Goal: Task Accomplishment & Management: Complete application form

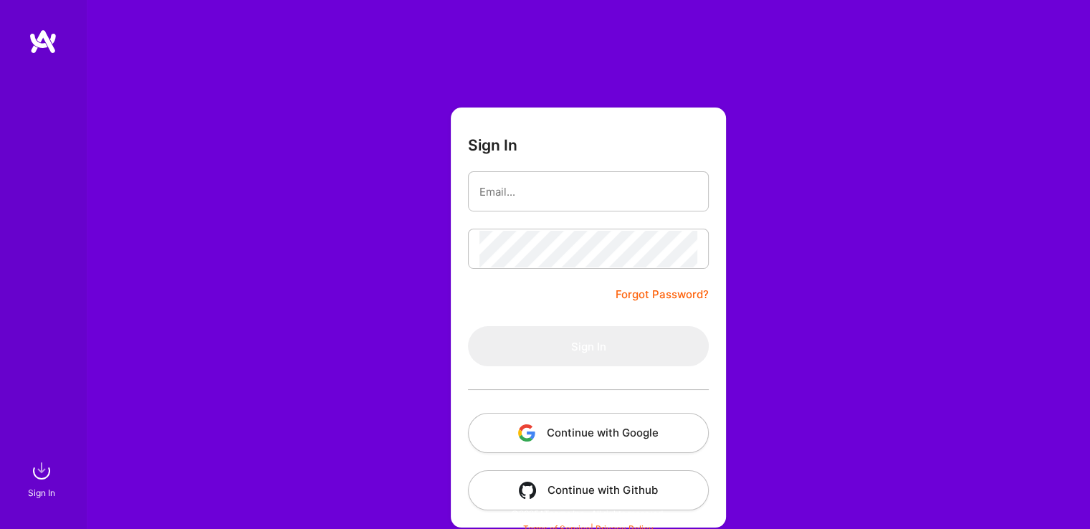
scroll to position [9, 0]
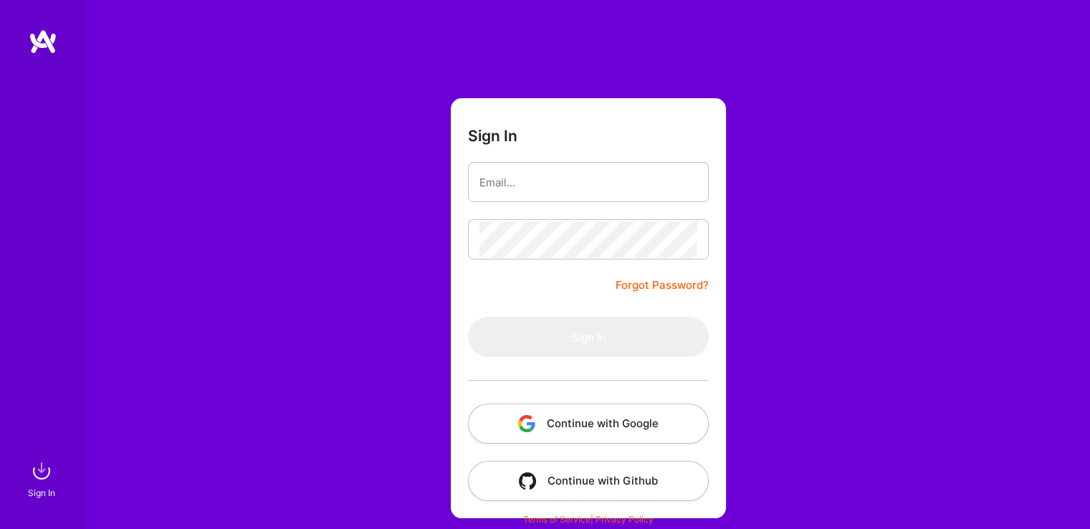
click at [591, 414] on button "Continue with Google" at bounding box center [588, 424] width 241 height 40
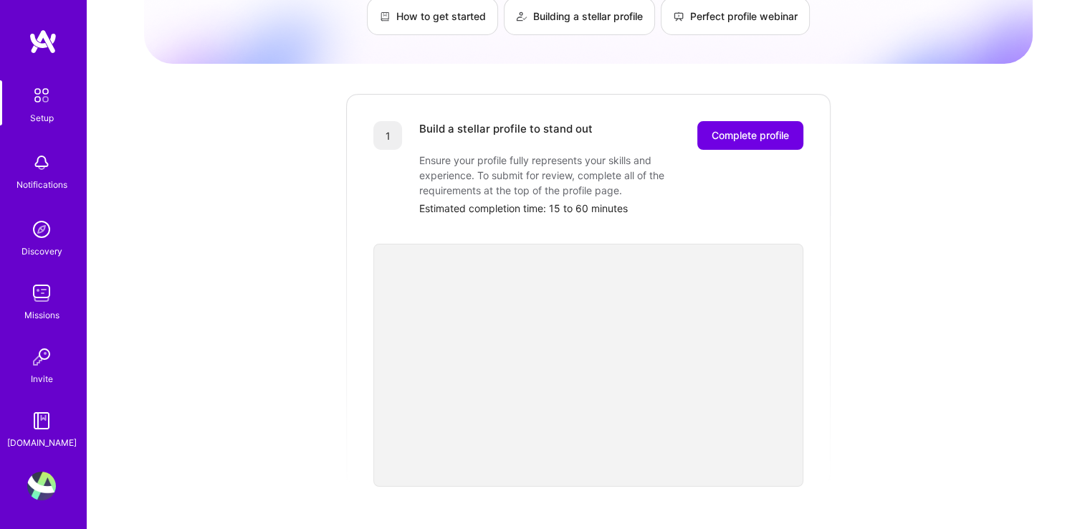
scroll to position [110, 0]
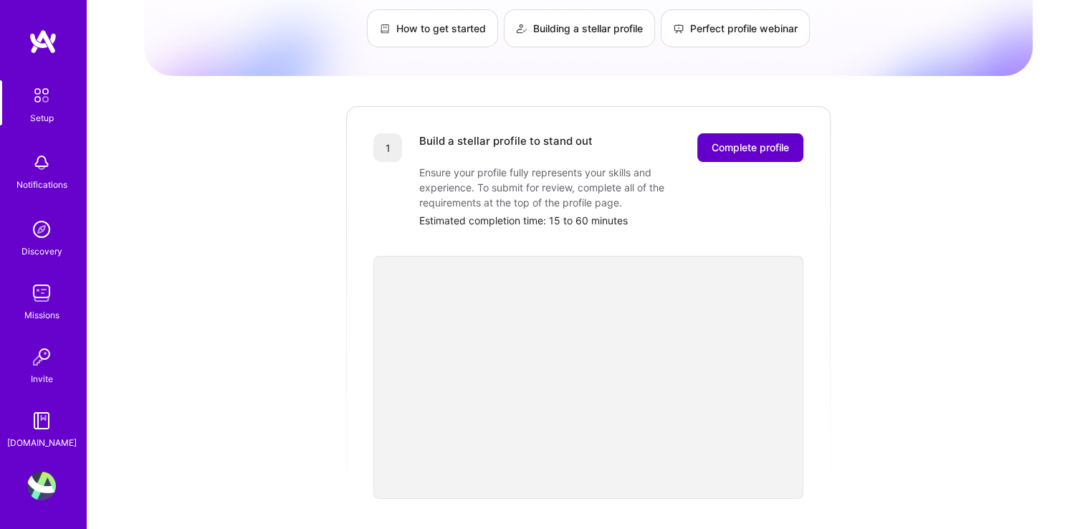
click at [733, 133] on button "Complete profile" at bounding box center [750, 147] width 106 height 29
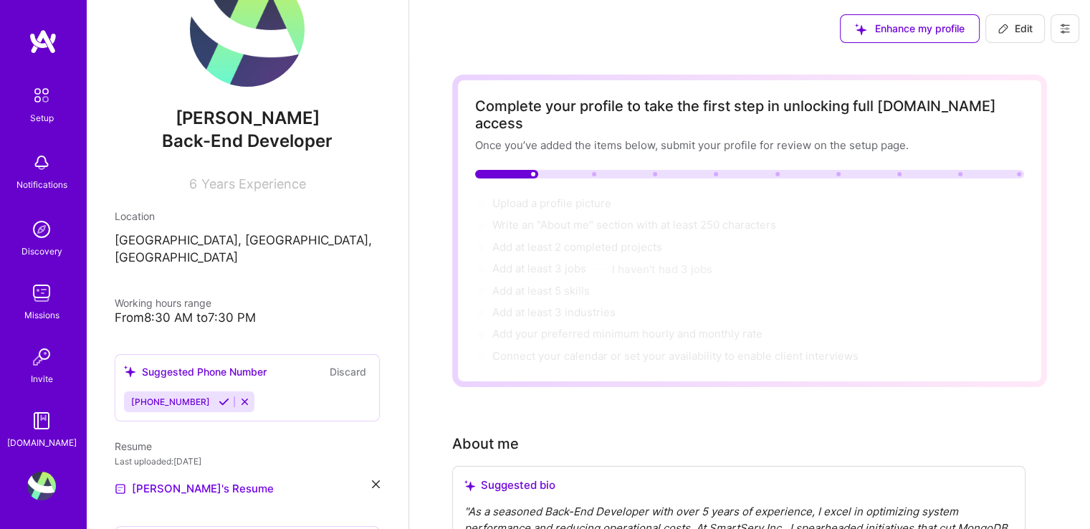
scroll to position [60, 0]
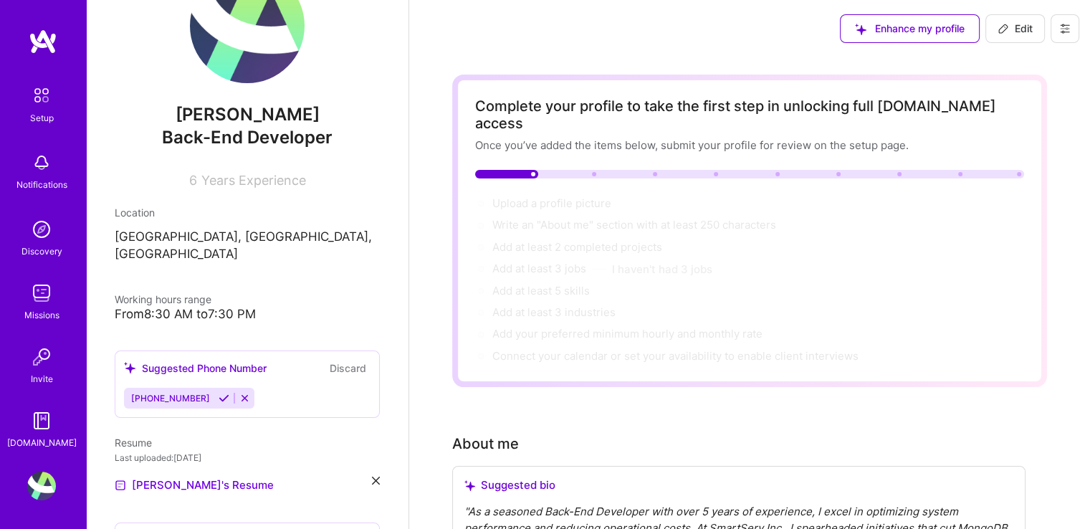
click at [176, 307] on div "From 8:30 AM to 7:30 PM" at bounding box center [247, 314] width 265 height 15
click at [303, 243] on p "[GEOGRAPHIC_DATA], [GEOGRAPHIC_DATA], [GEOGRAPHIC_DATA]" at bounding box center [247, 246] width 265 height 34
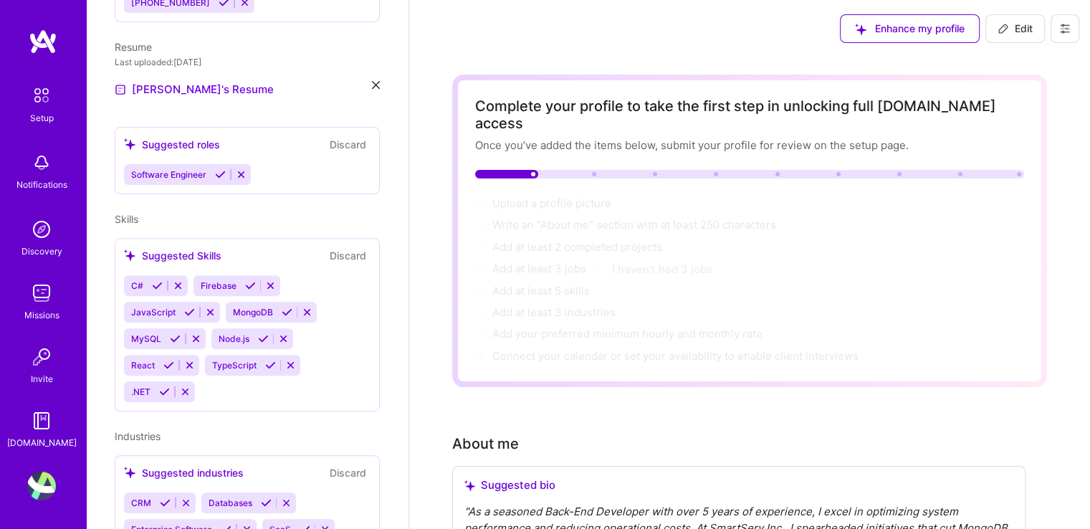
scroll to position [456, 0]
click at [214, 378] on div "C# Firebase JavaScript MongoDB MySQL Node.js React TypeScript .NET" at bounding box center [247, 338] width 247 height 127
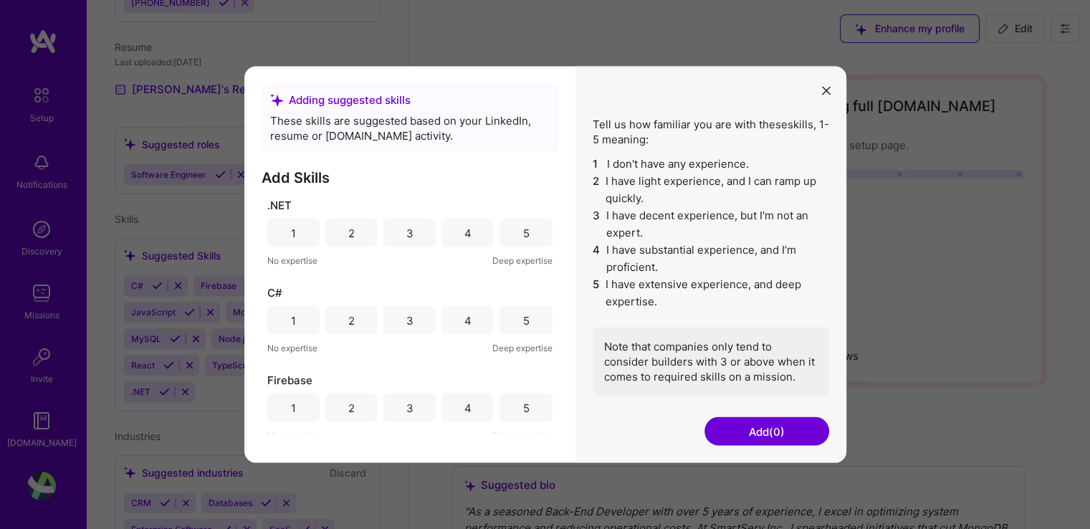
click at [821, 94] on button "modal" at bounding box center [826, 90] width 17 height 24
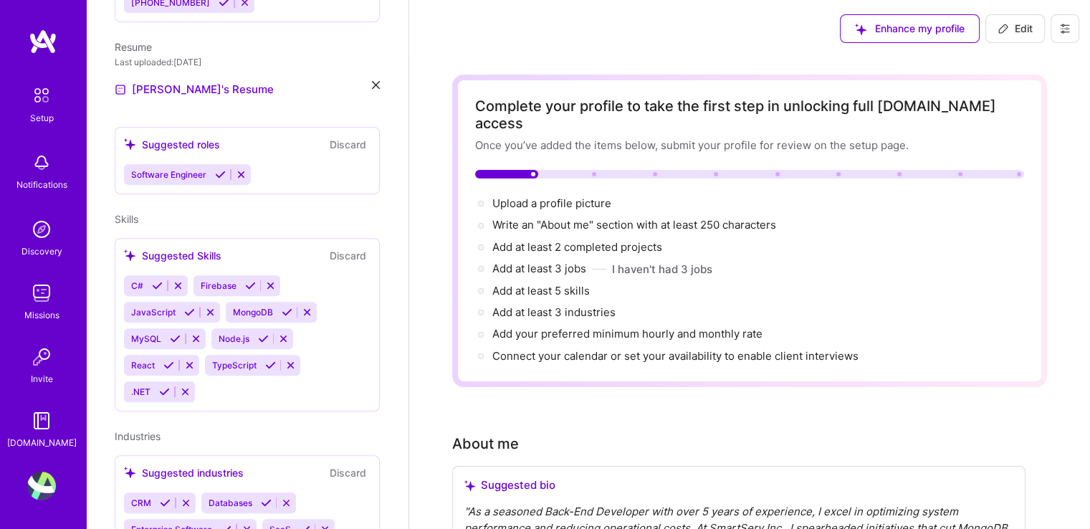
scroll to position [504, 0]
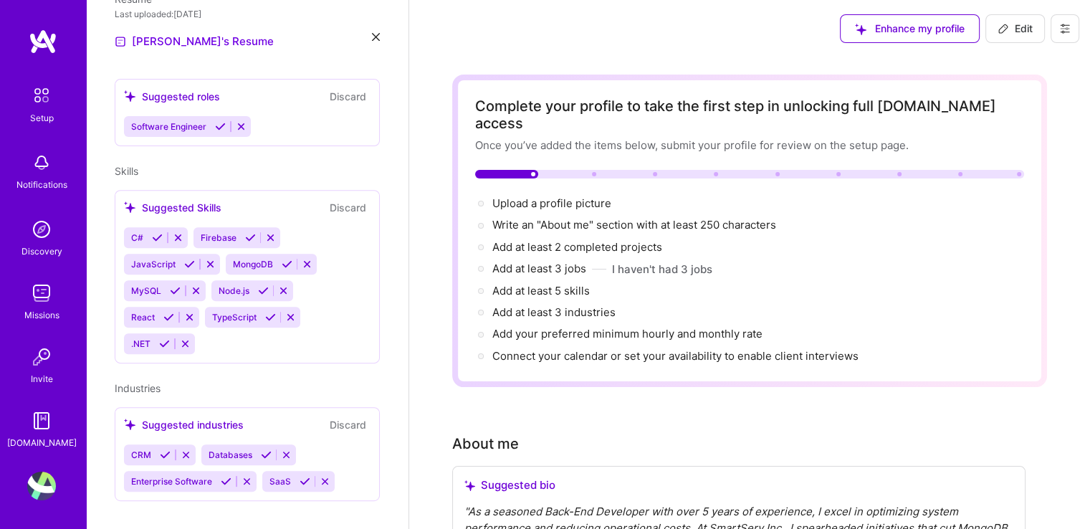
click at [198, 200] on div "Suggested Skills" at bounding box center [172, 207] width 97 height 15
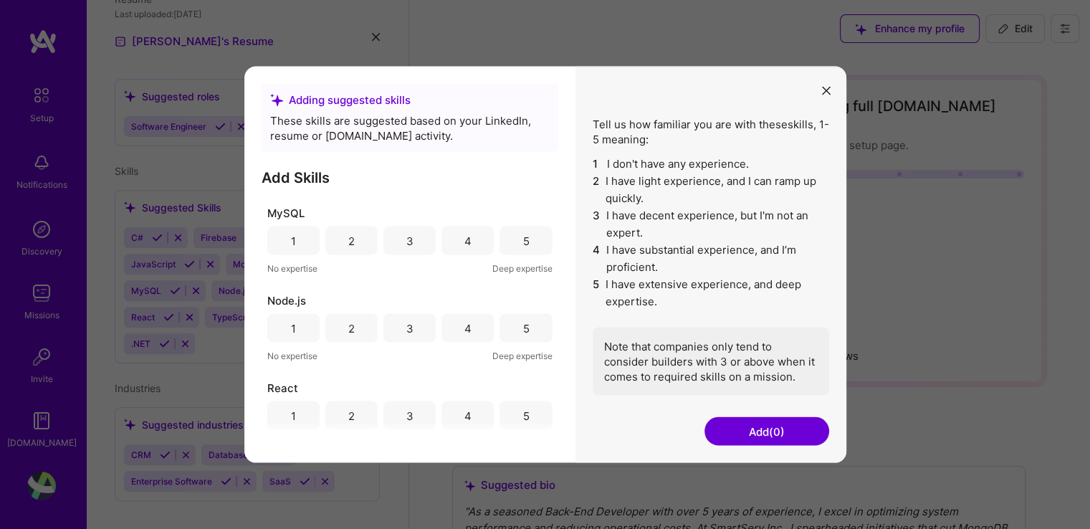
scroll to position [462, 0]
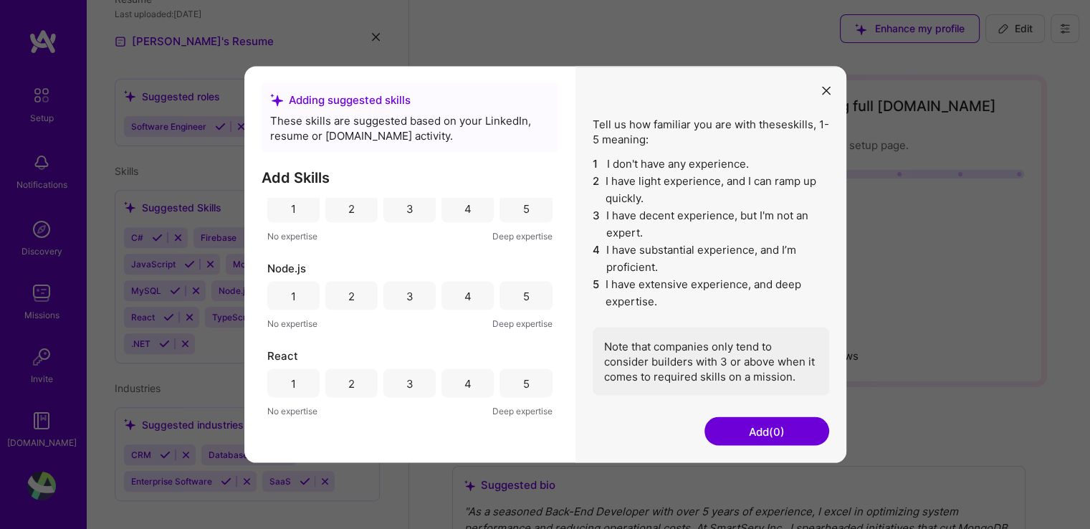
click at [751, 421] on button "Add (0)" at bounding box center [767, 431] width 125 height 29
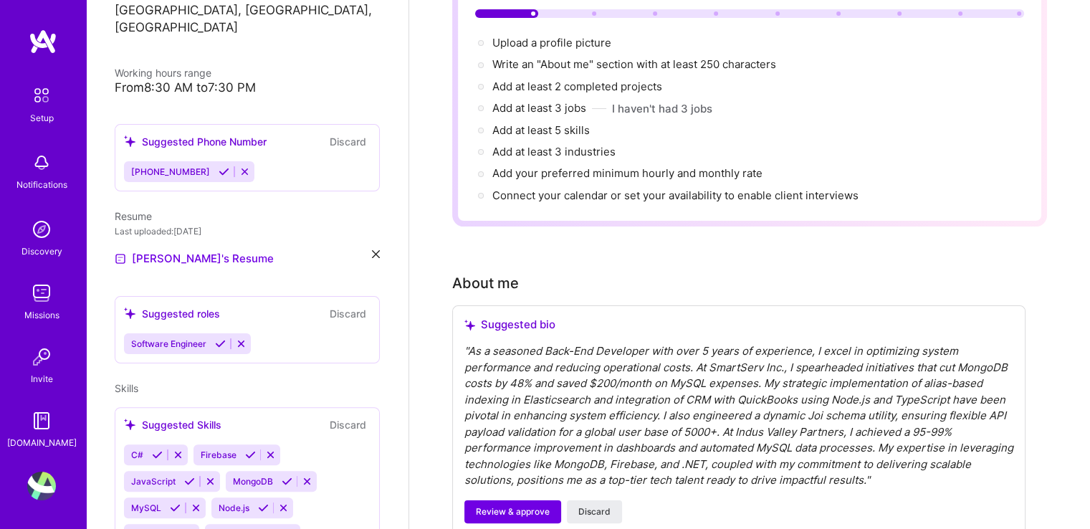
scroll to position [504, 0]
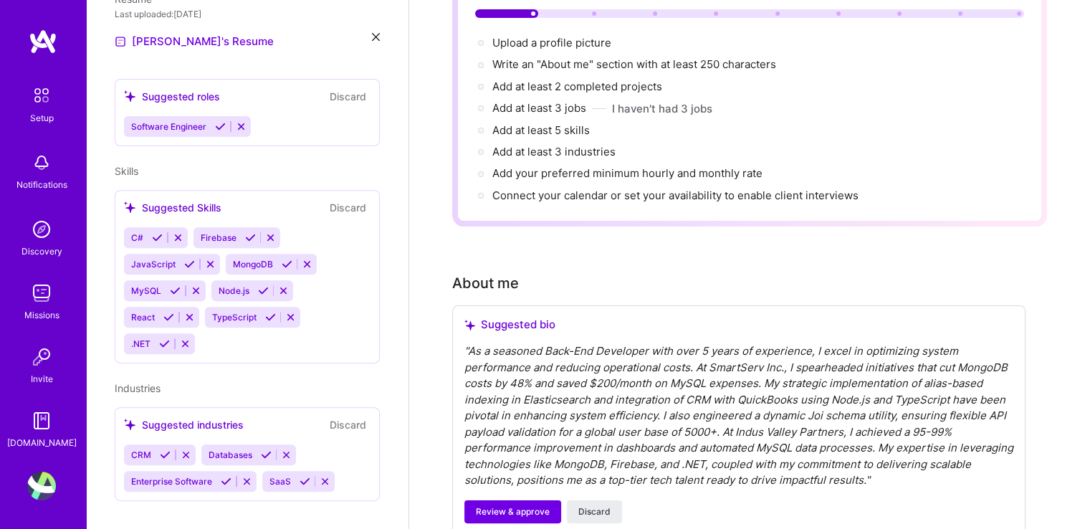
click at [221, 322] on div "C# Firebase JavaScript MongoDB MySQL Node.js React TypeScript .NET" at bounding box center [247, 290] width 247 height 127
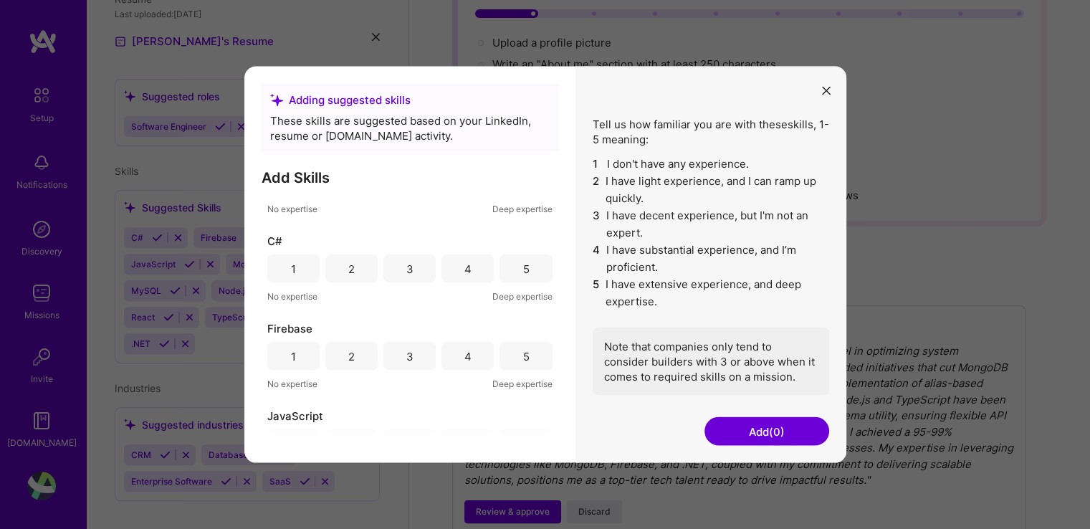
scroll to position [0, 0]
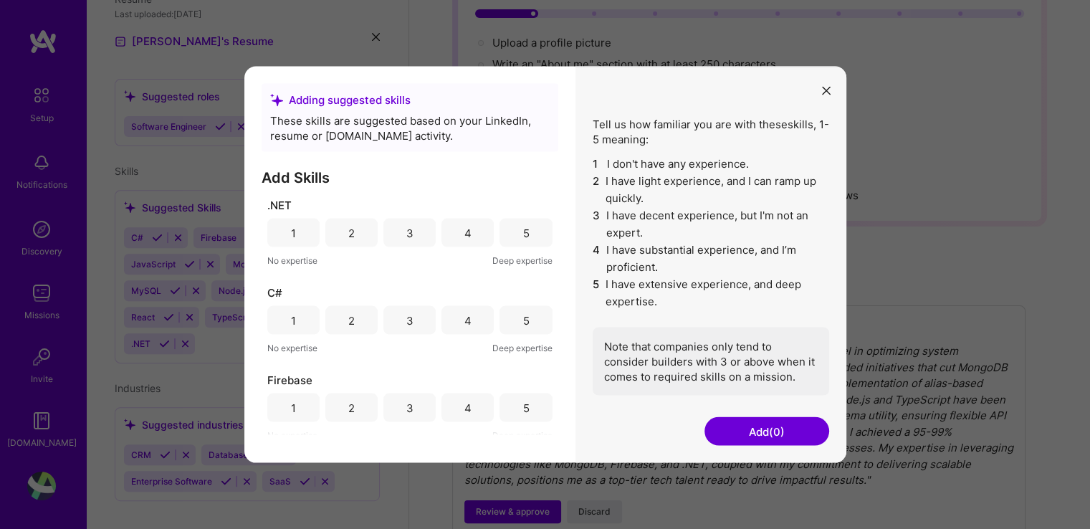
click at [303, 174] on h3 "Add Skills" at bounding box center [410, 177] width 297 height 17
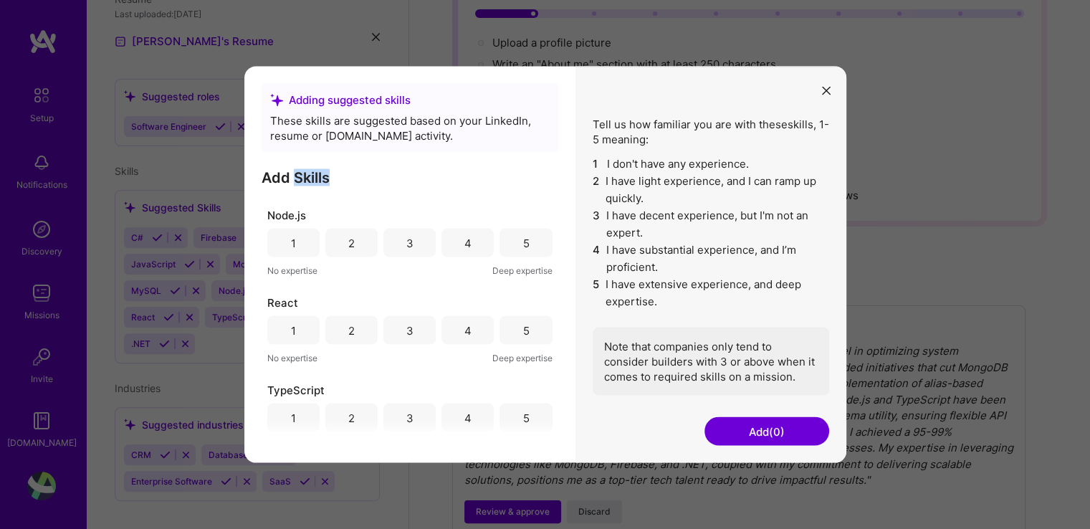
scroll to position [520, 0]
click at [754, 428] on button "Add (0)" at bounding box center [767, 431] width 125 height 29
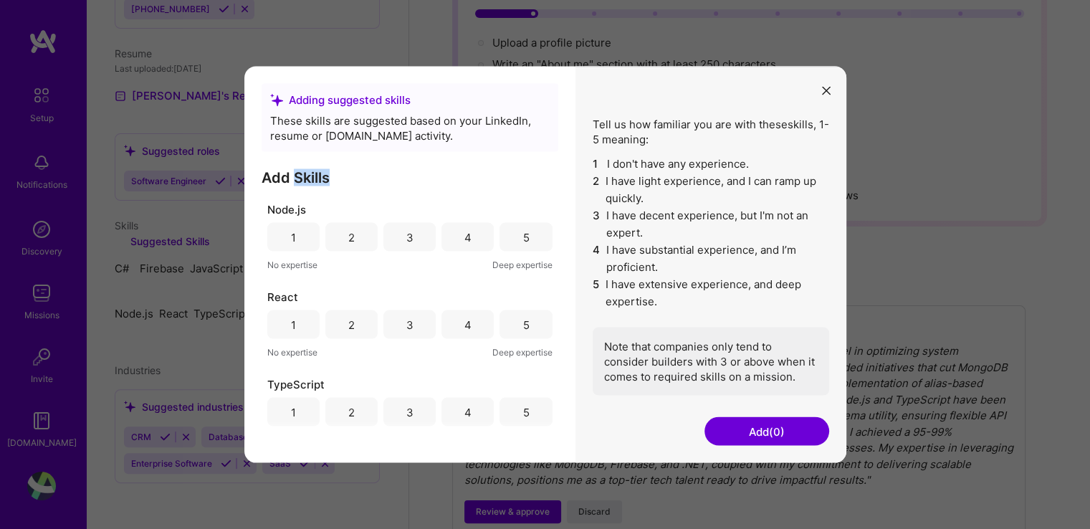
scroll to position [287, 0]
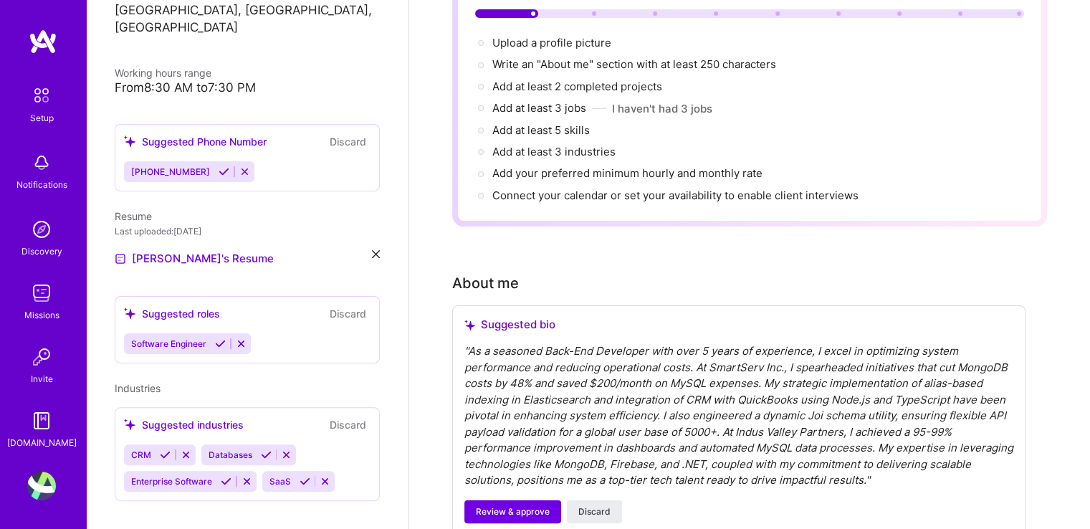
click at [823, 100] on div "Add at least 3 jobs → I haven't had 3 jobs" at bounding box center [749, 108] width 549 height 16
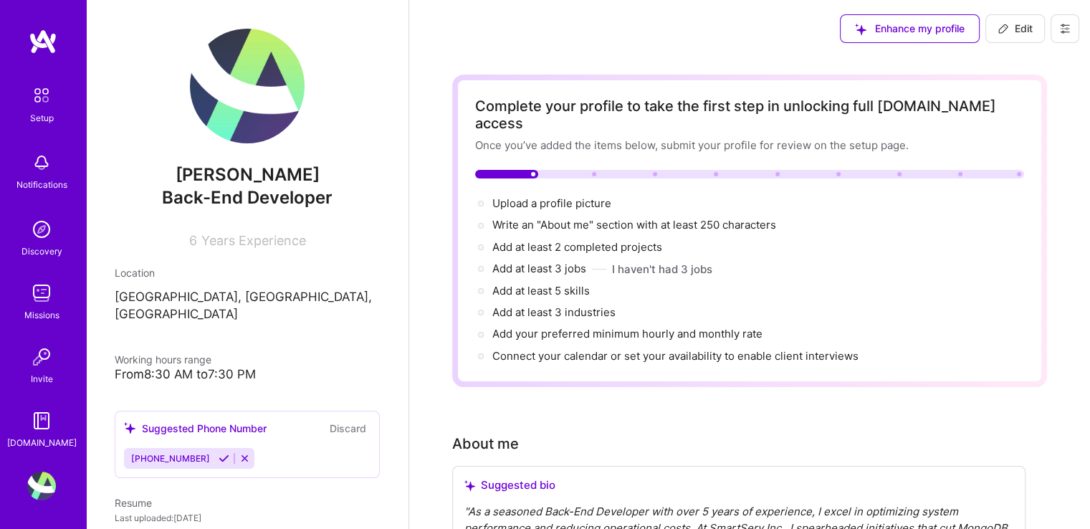
scroll to position [260, 0]
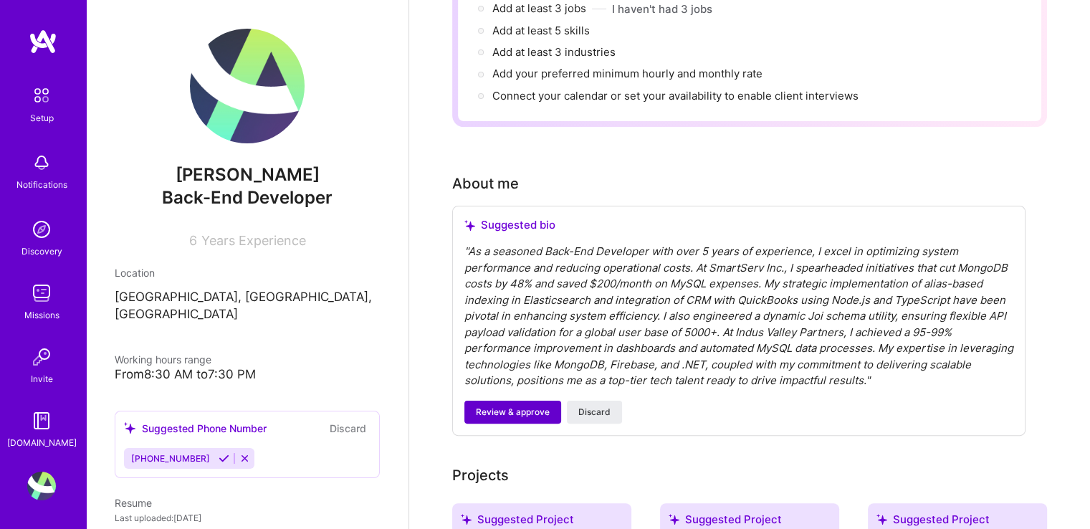
click at [504, 406] on span "Review & approve" at bounding box center [513, 412] width 74 height 13
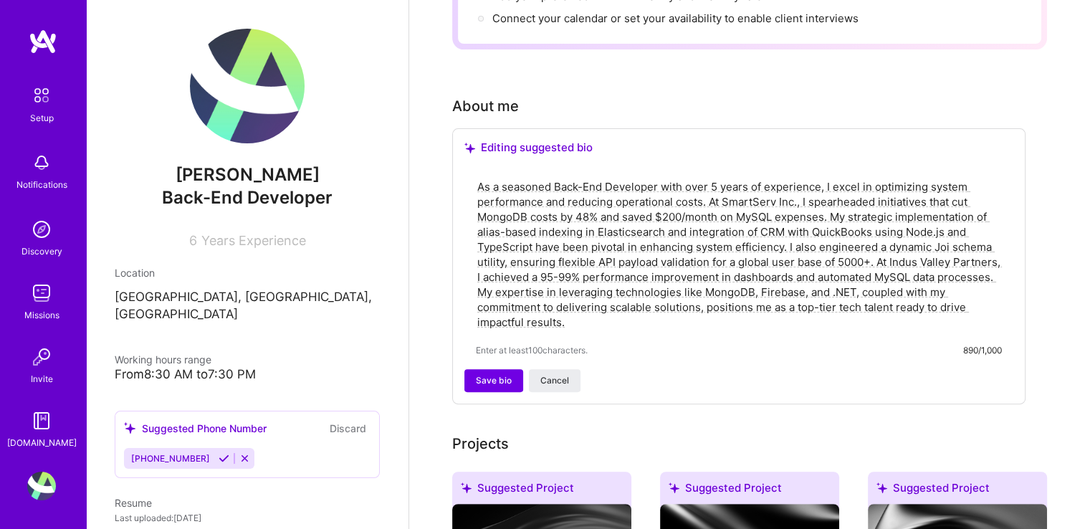
scroll to position [361, 0]
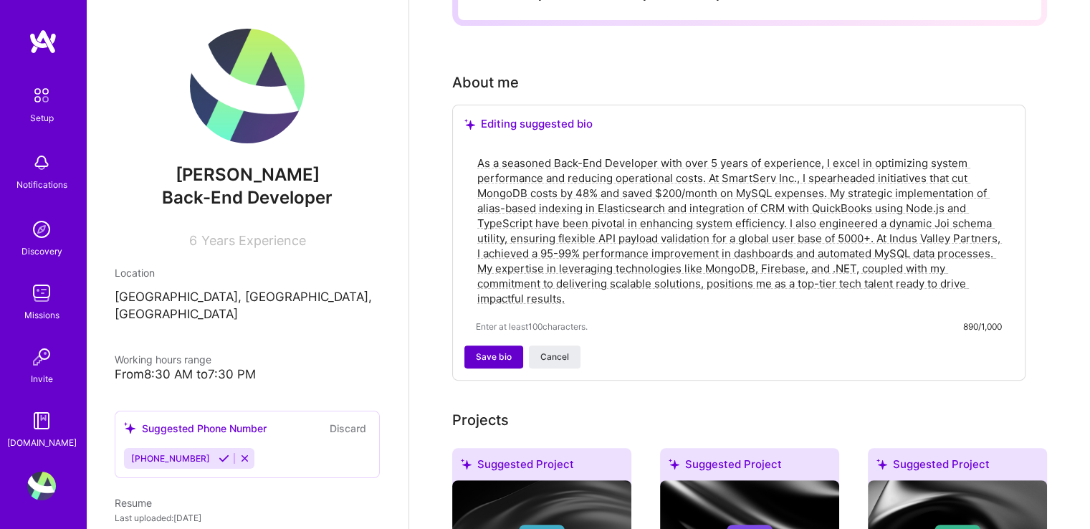
click at [507, 350] on span "Save bio" at bounding box center [494, 356] width 36 height 13
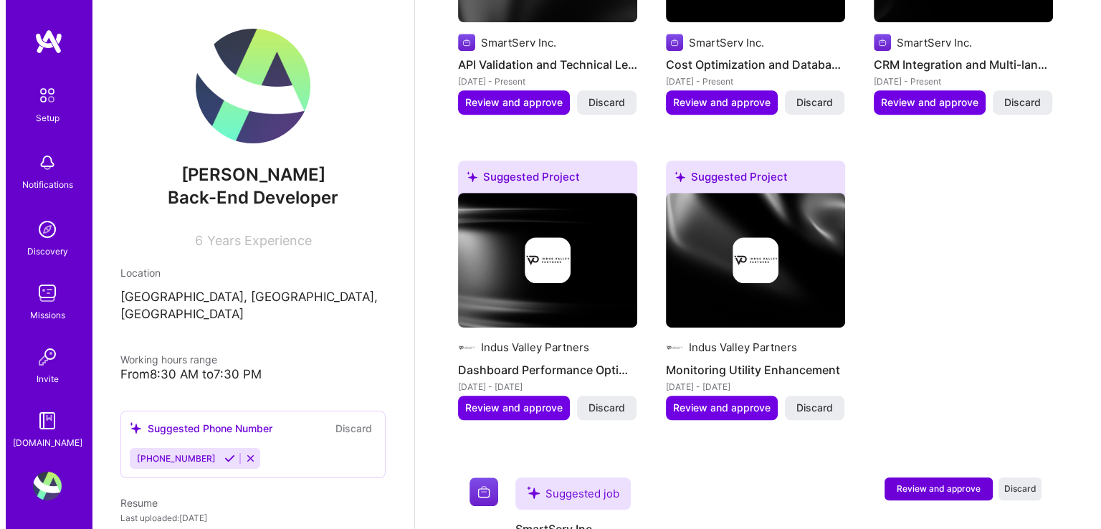
scroll to position [798, 0]
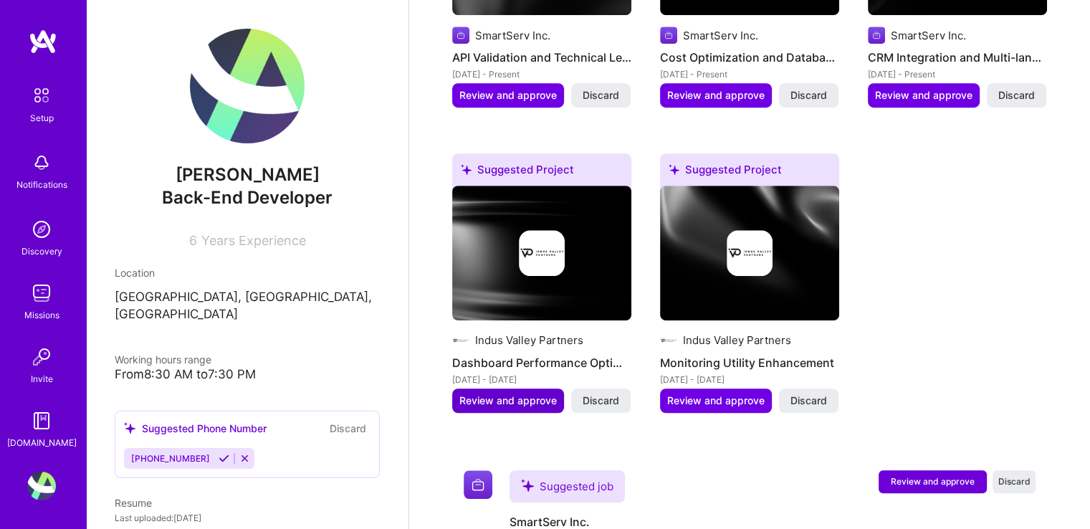
click at [533, 393] on span "Review and approve" at bounding box center [507, 400] width 97 height 14
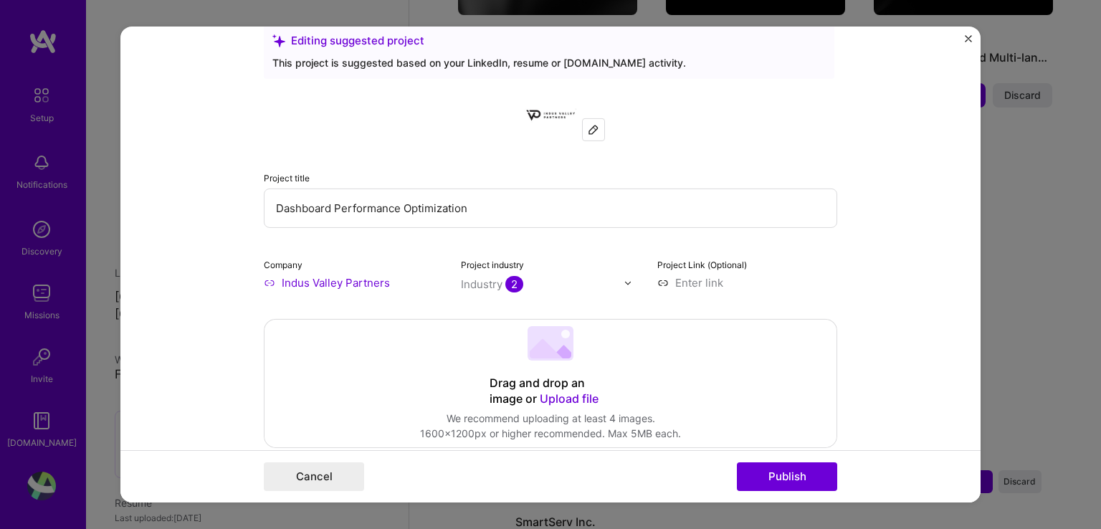
scroll to position [32, 0]
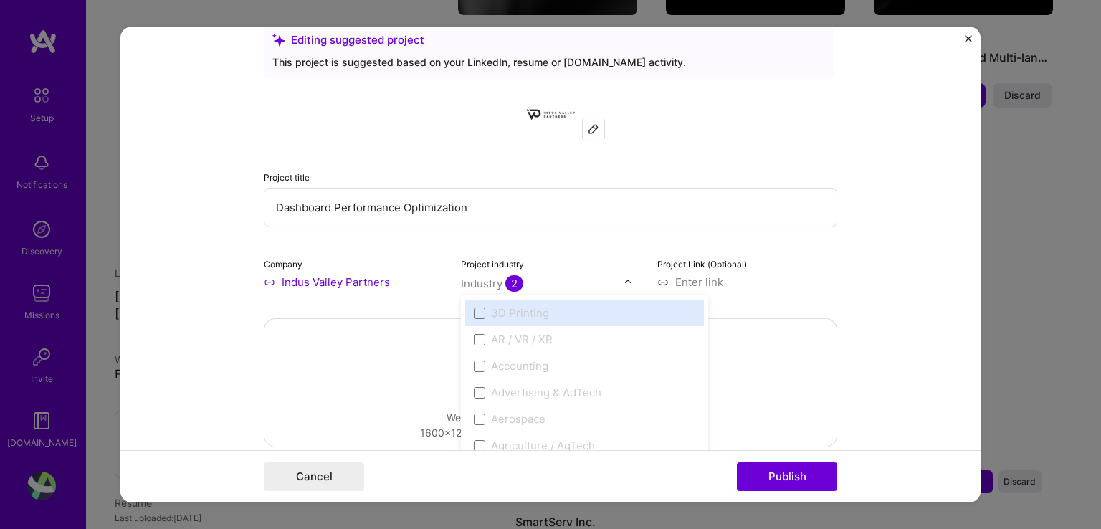
click at [624, 279] on img at bounding box center [628, 281] width 9 height 9
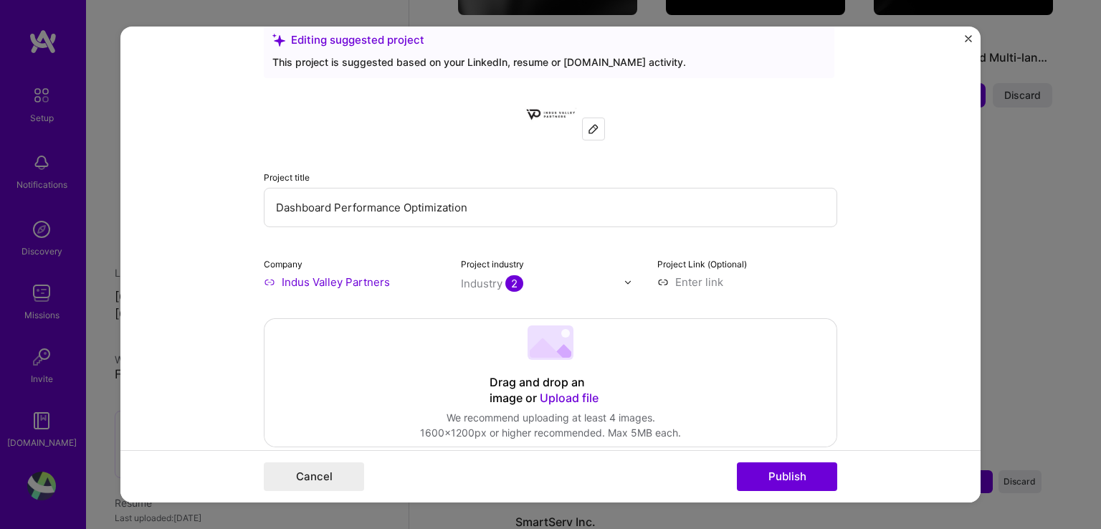
click at [863, 147] on form "Editing suggested project This project is suggested based on your LinkedIn, res…" at bounding box center [550, 265] width 860 height 476
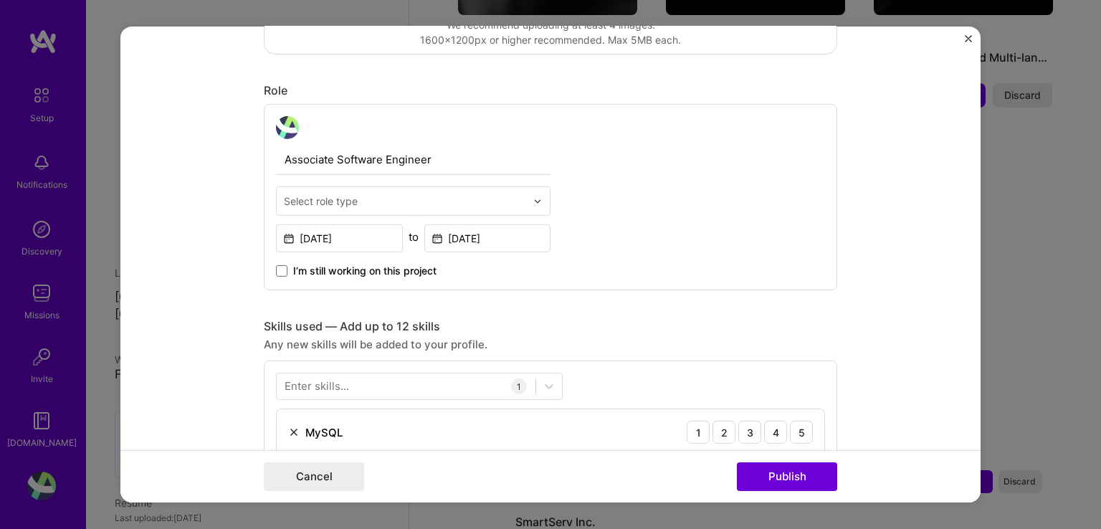
scroll to position [440, 0]
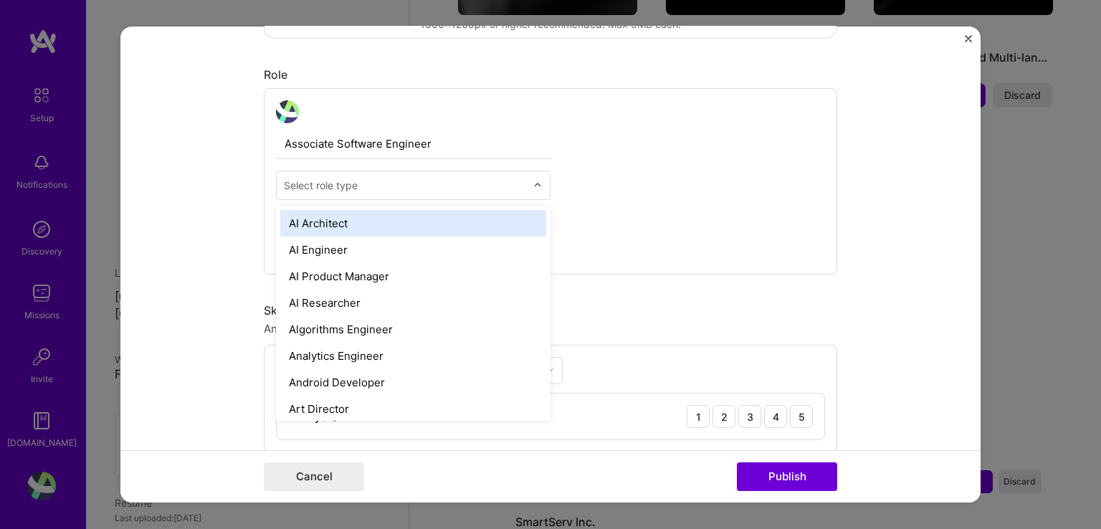
click at [399, 195] on div "Select role type" at bounding box center [405, 185] width 257 height 28
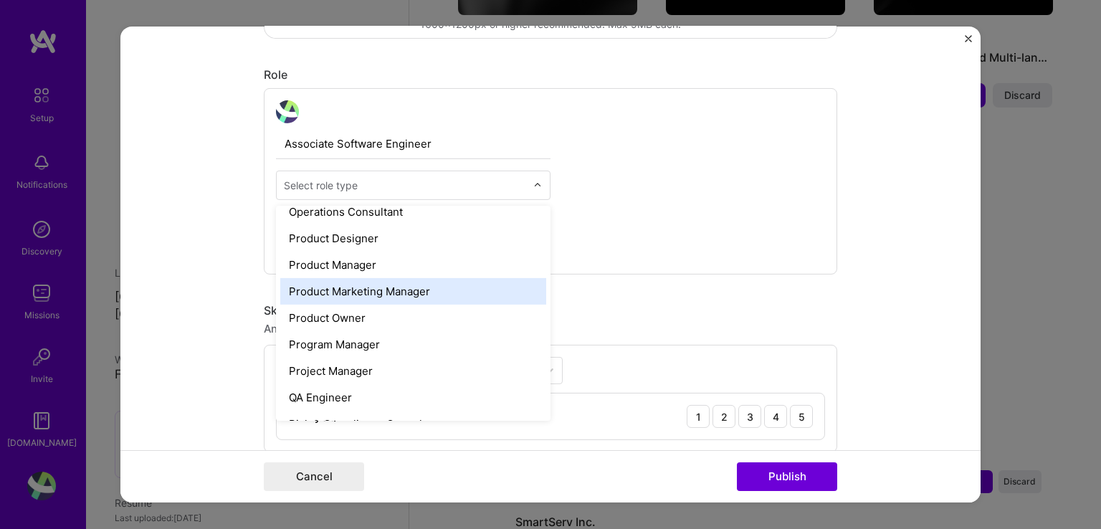
scroll to position [1533, 0]
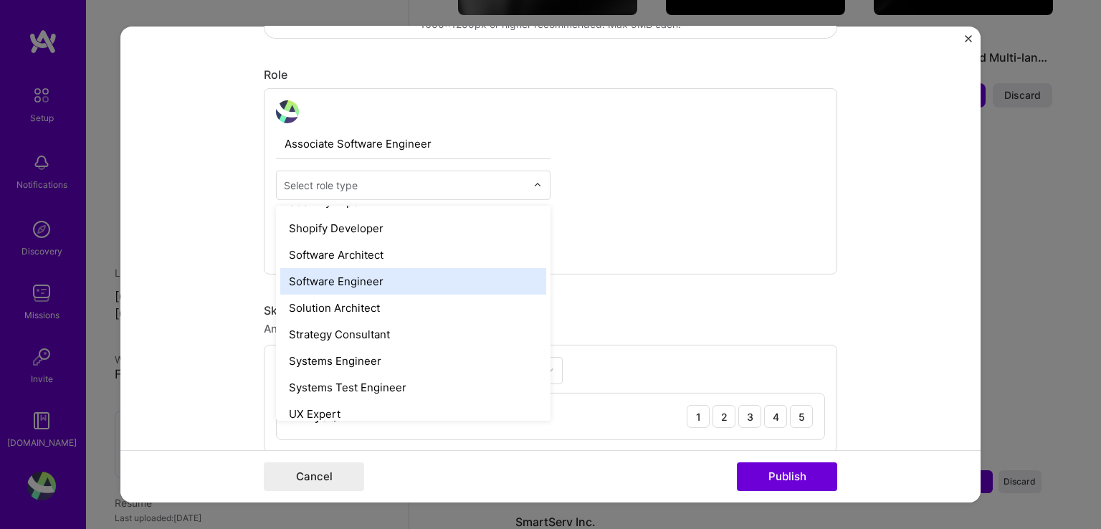
click at [353, 272] on div "Software Engineer" at bounding box center [413, 281] width 266 height 27
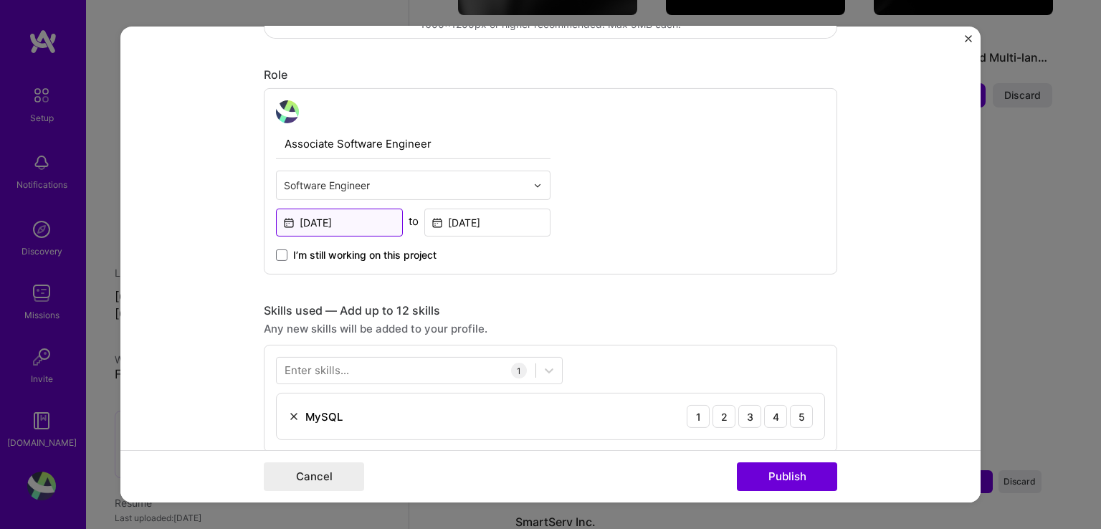
click at [321, 219] on input "[DATE]" at bounding box center [339, 223] width 127 height 28
click at [132, 237] on form "Editing suggested project This project is suggested based on your LinkedIn, res…" at bounding box center [550, 265] width 860 height 476
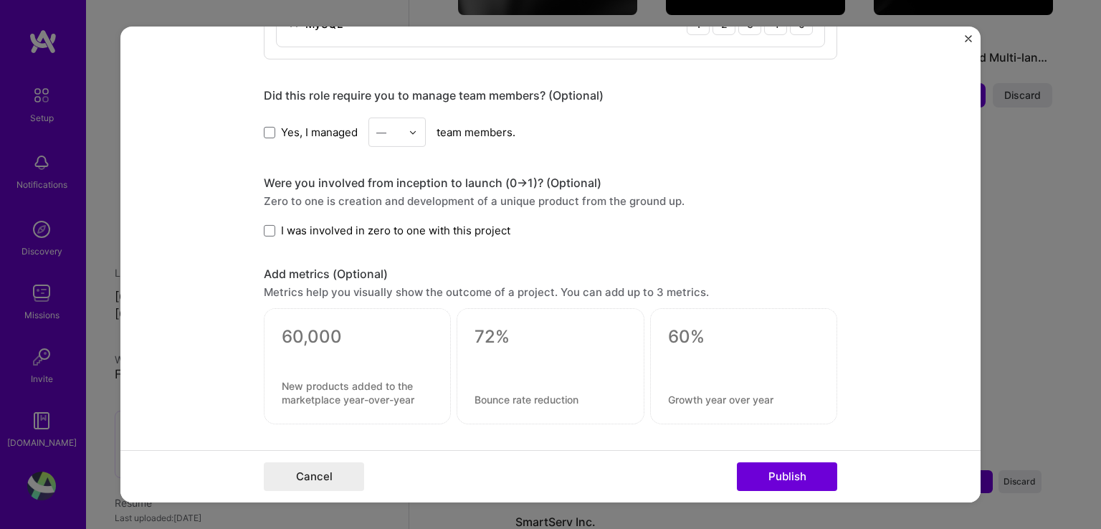
scroll to position [845, 0]
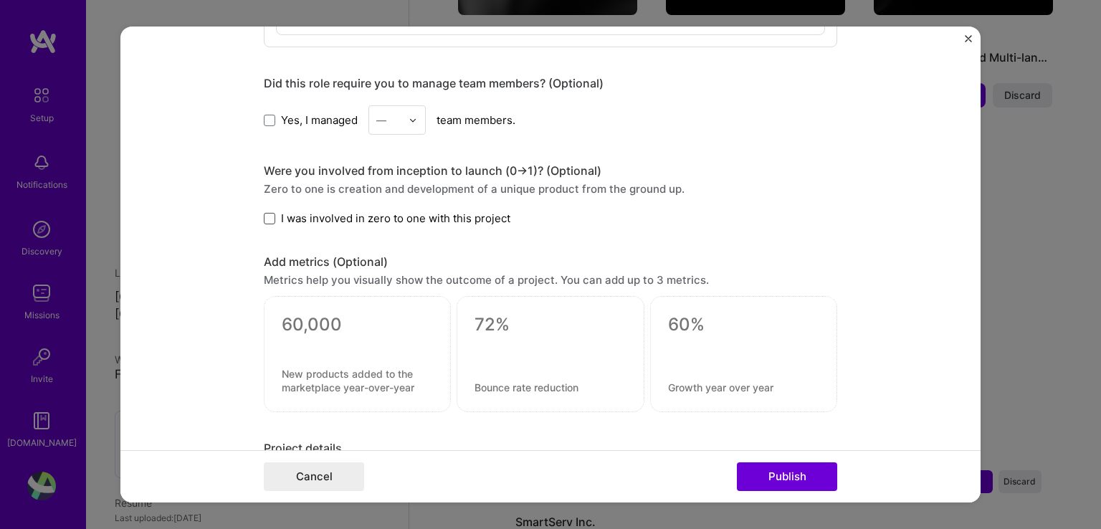
click at [264, 219] on span at bounding box center [269, 218] width 11 height 11
click at [0, 0] on input "I was involved in zero to one with this project" at bounding box center [0, 0] width 0 height 0
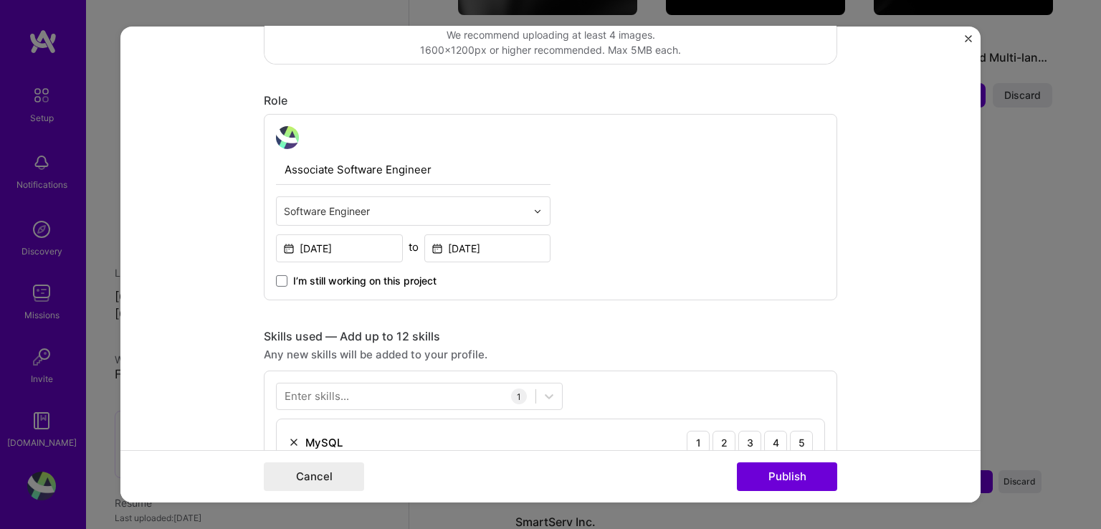
scroll to position [409, 0]
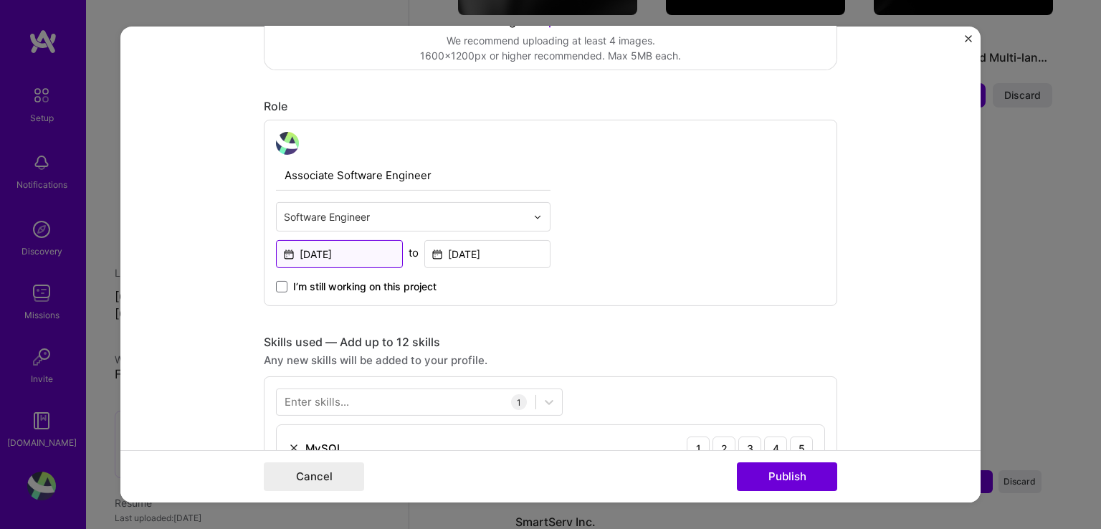
click at [321, 252] on input "[DATE]" at bounding box center [339, 254] width 127 height 28
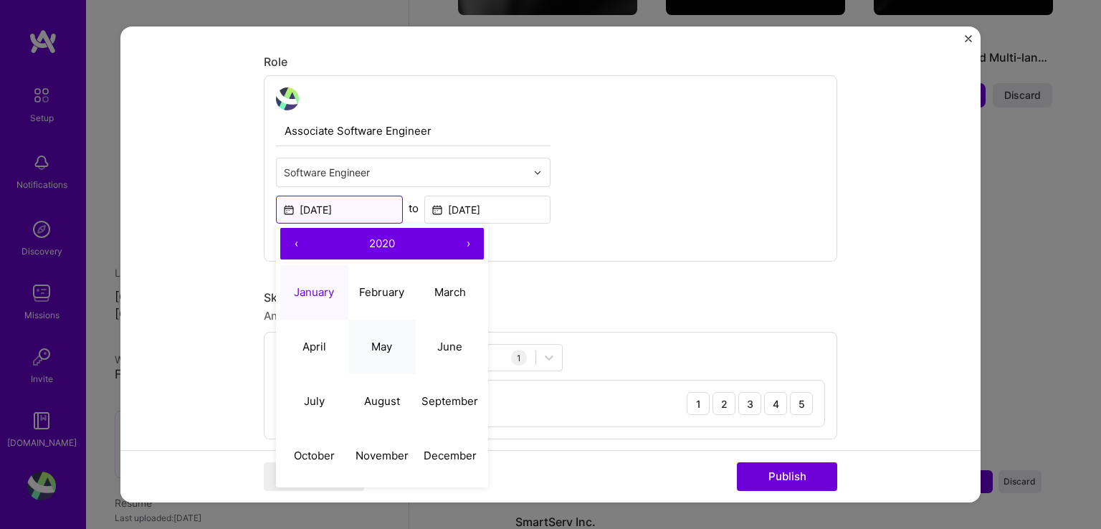
scroll to position [457, 0]
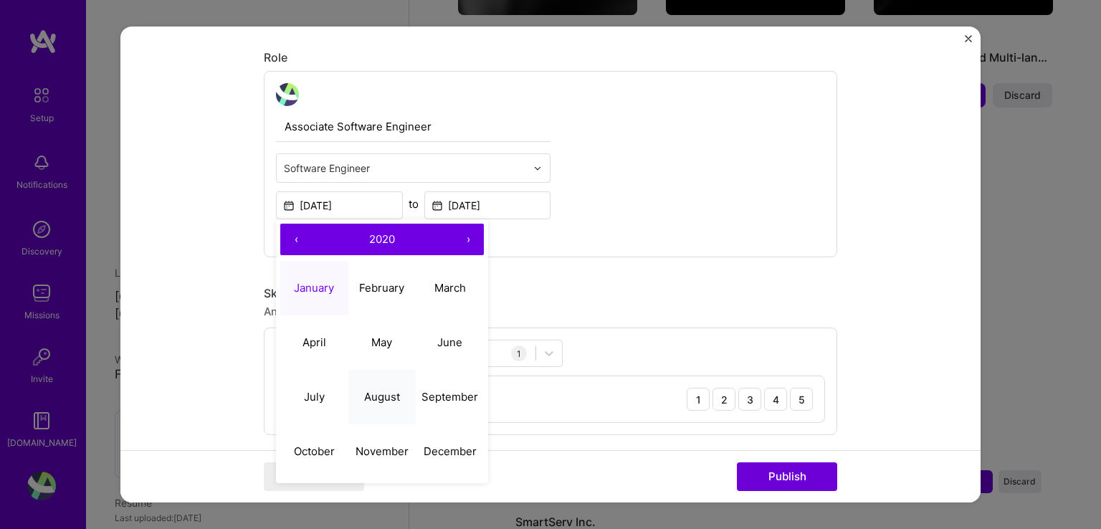
click at [378, 385] on button "August" at bounding box center [382, 396] width 68 height 54
type input "[DATE]"
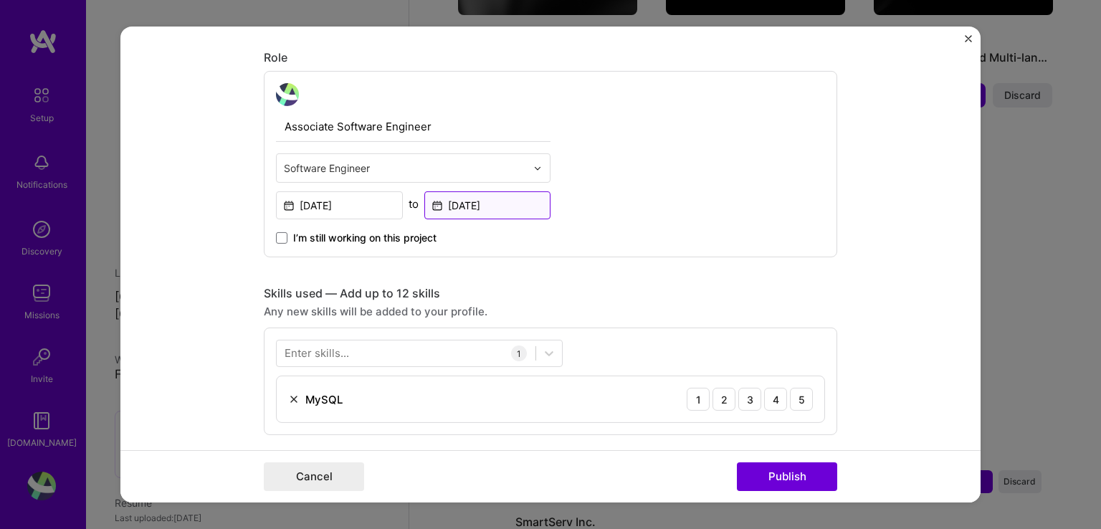
click at [477, 209] on input "[DATE]" at bounding box center [487, 205] width 127 height 28
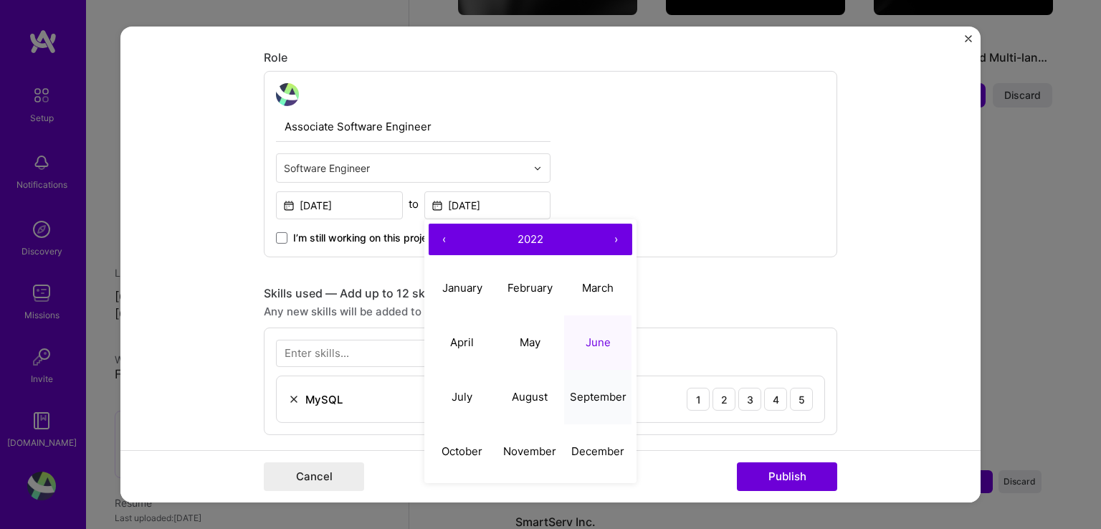
click at [578, 398] on abbr "September" at bounding box center [598, 396] width 57 height 14
type input "[DATE]"
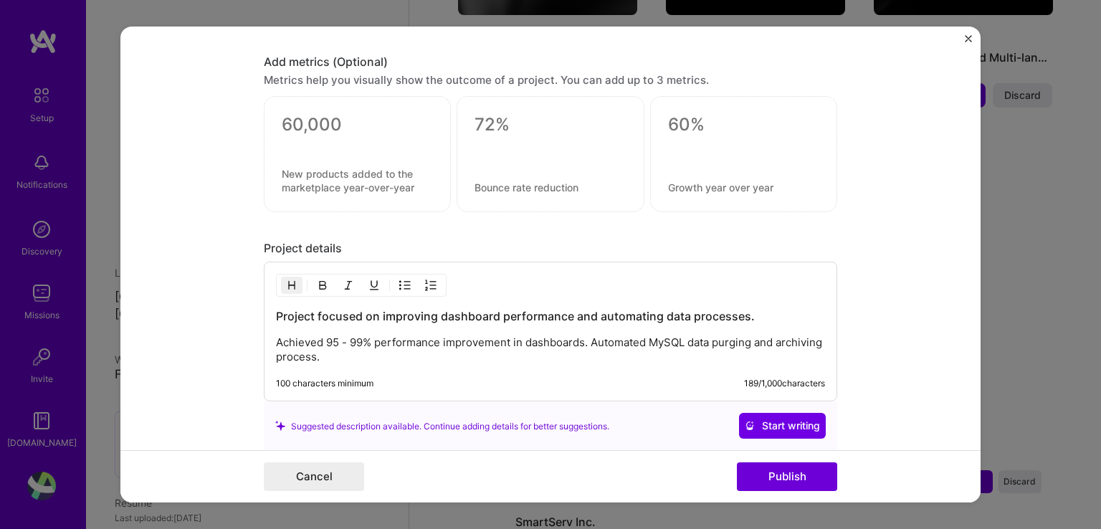
scroll to position [1170, 0]
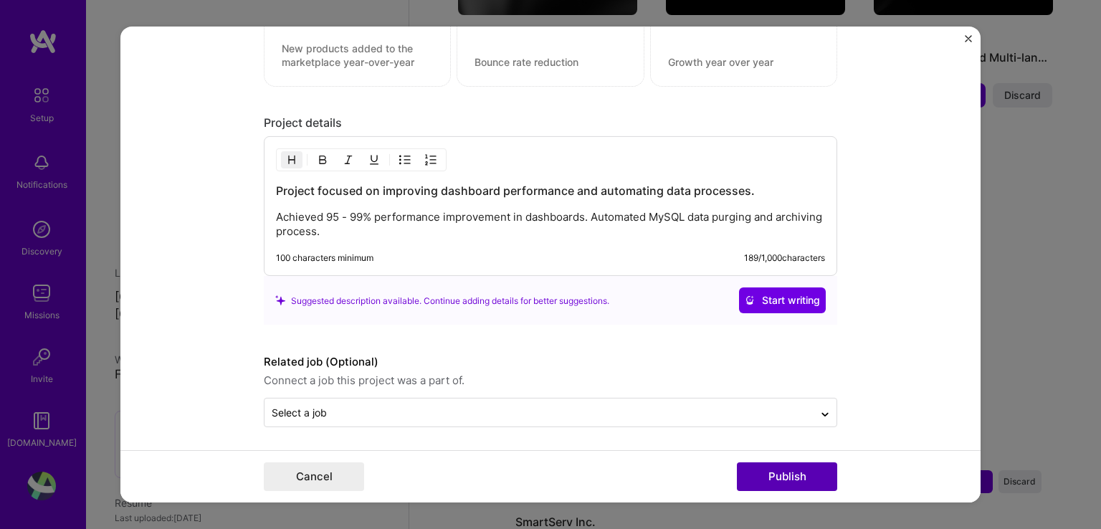
click at [777, 482] on button "Publish" at bounding box center [787, 476] width 100 height 29
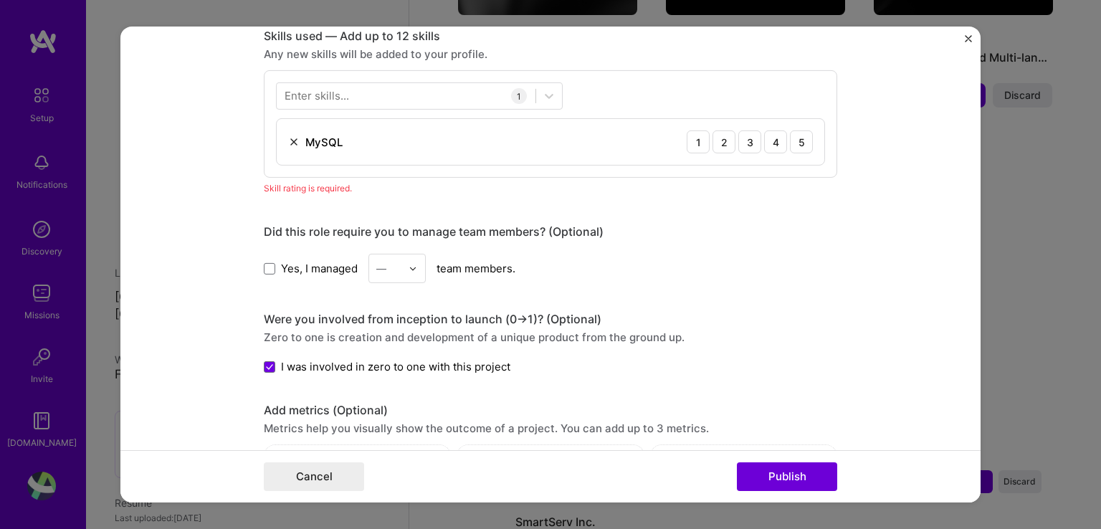
scroll to position [545, 0]
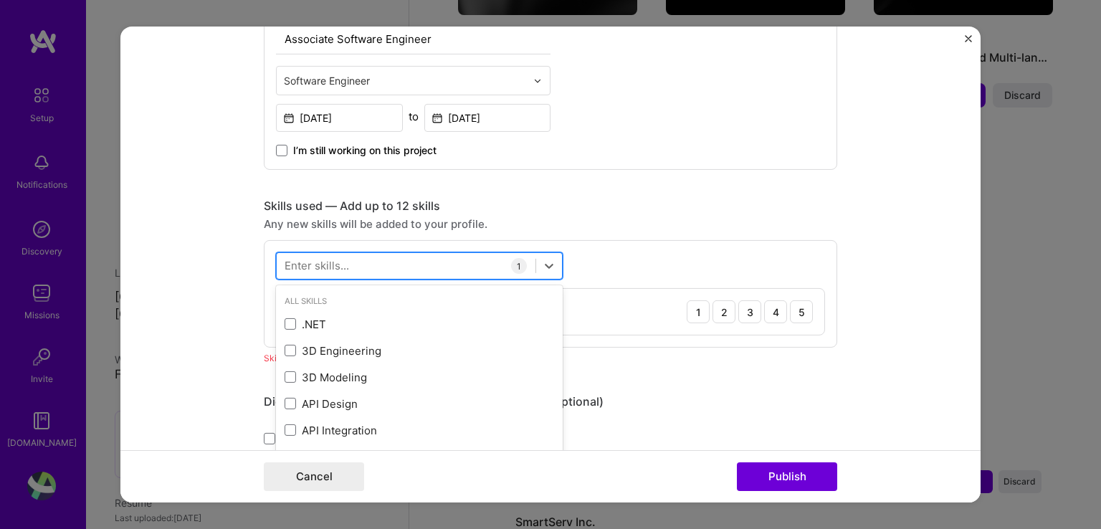
click at [439, 264] on div at bounding box center [406, 266] width 259 height 24
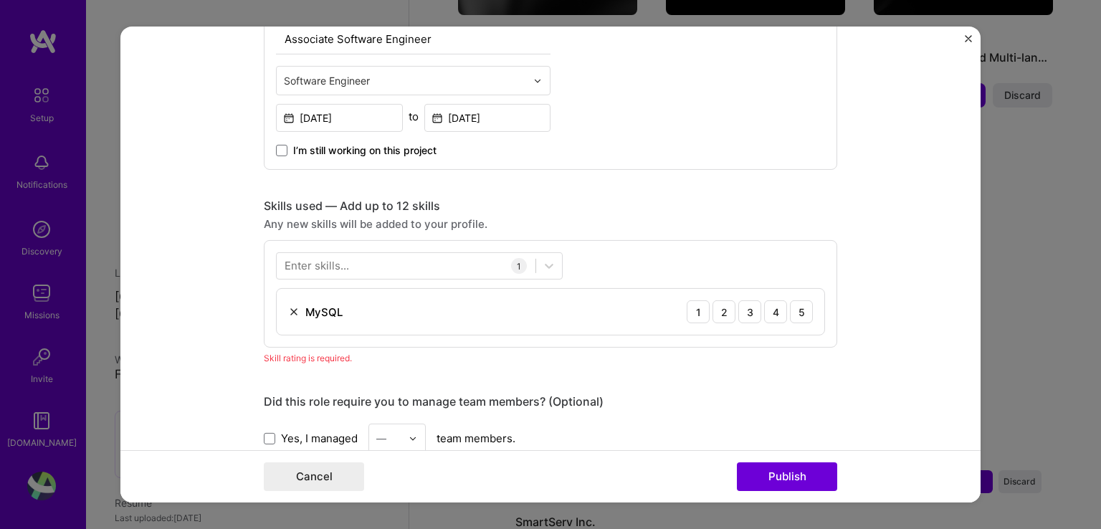
click at [674, 172] on div "Editing suggested project This project is suggested based on your LinkedIn, res…" at bounding box center [550, 290] width 573 height 1560
click at [768, 306] on div "4" at bounding box center [775, 311] width 23 height 23
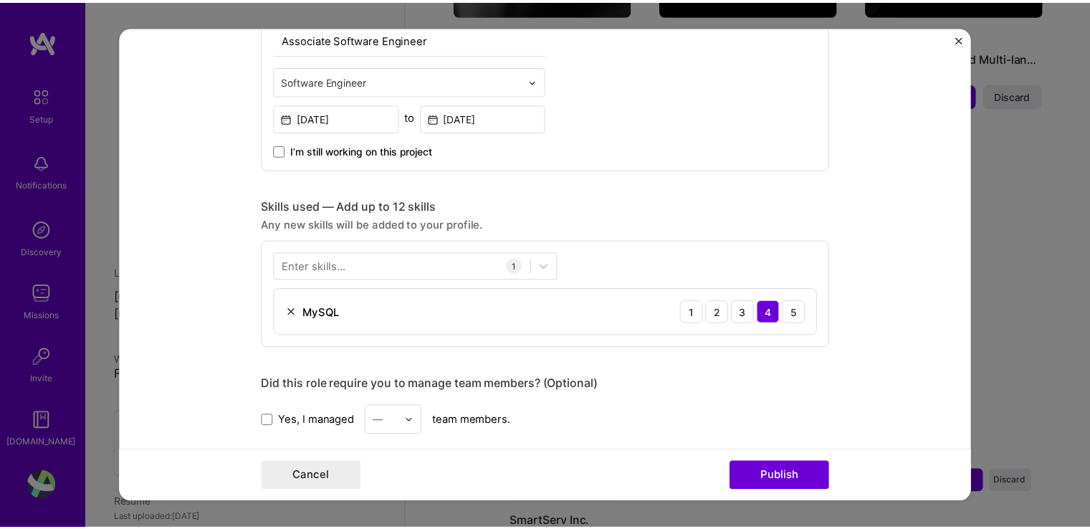
scroll to position [605, 0]
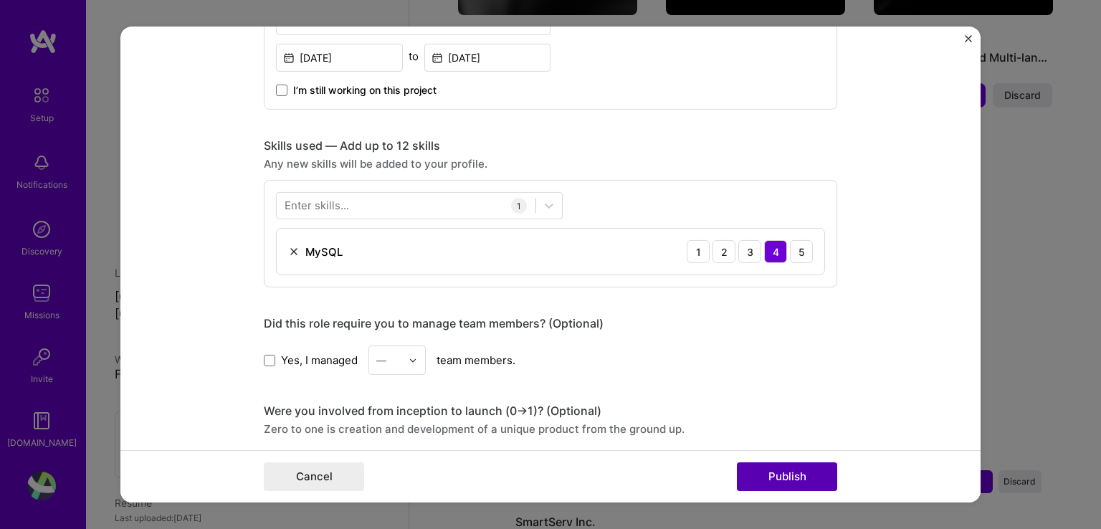
click at [774, 477] on button "Publish" at bounding box center [787, 476] width 100 height 29
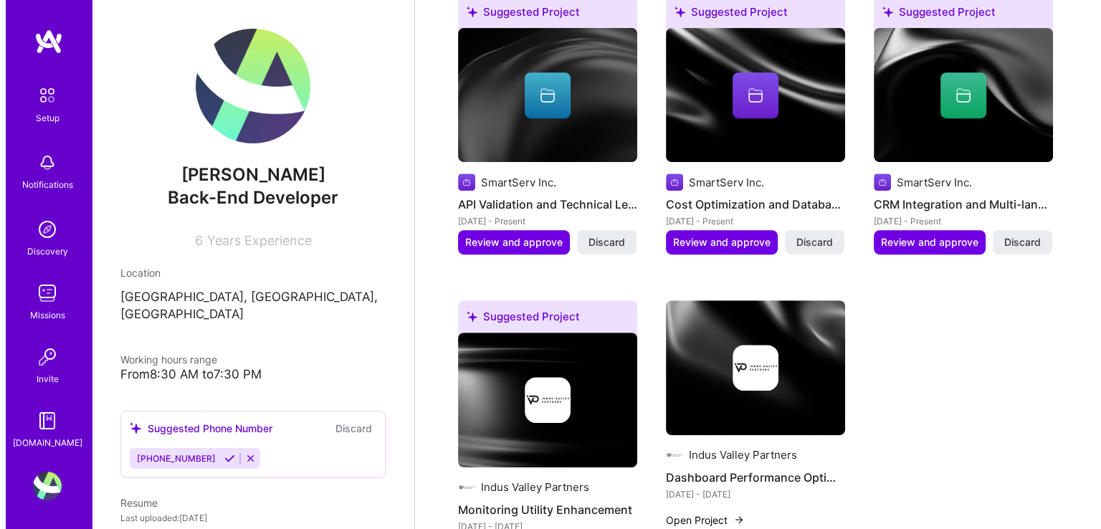
scroll to position [651, 0]
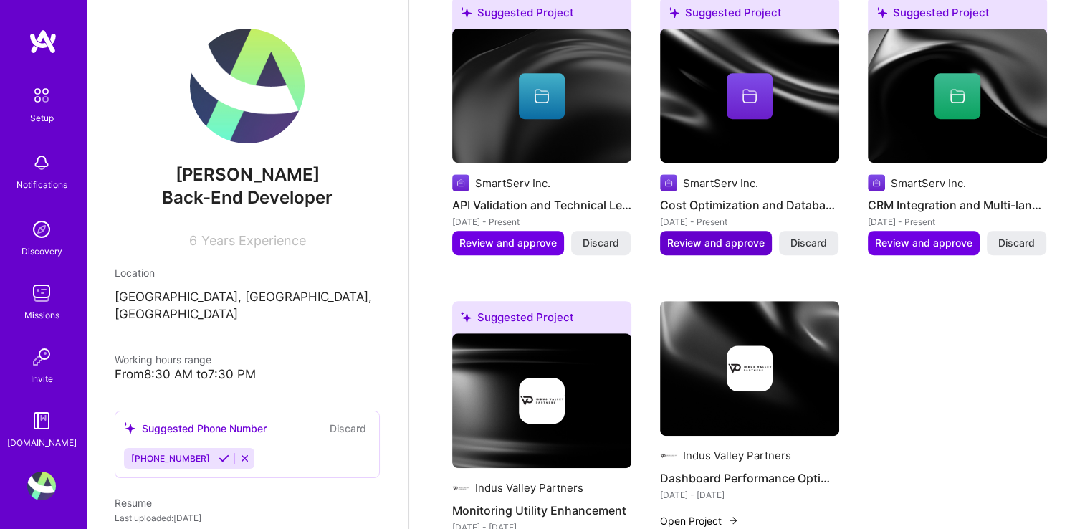
click at [733, 236] on span "Review and approve" at bounding box center [715, 243] width 97 height 14
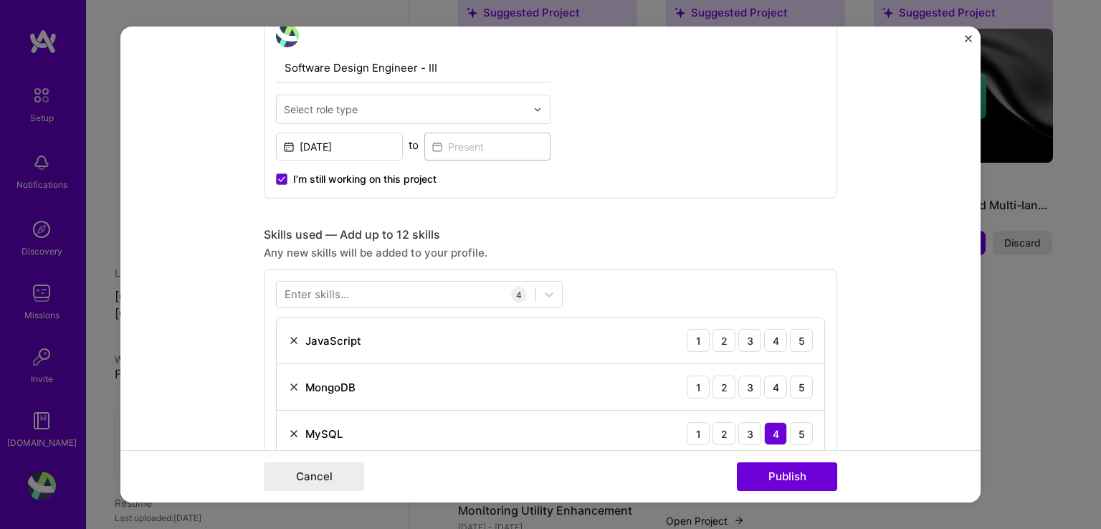
scroll to position [536, 0]
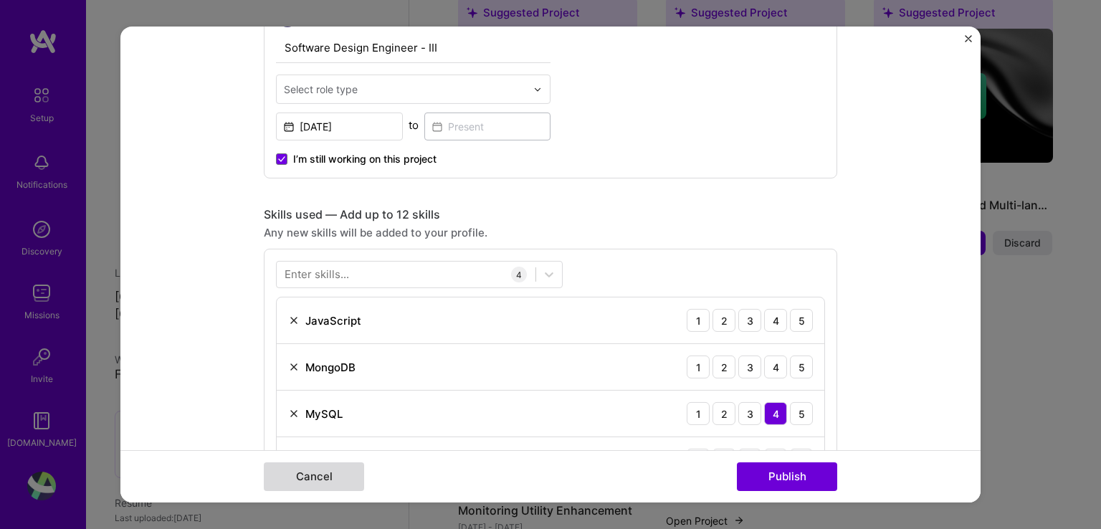
click at [321, 472] on button "Cancel" at bounding box center [314, 476] width 100 height 29
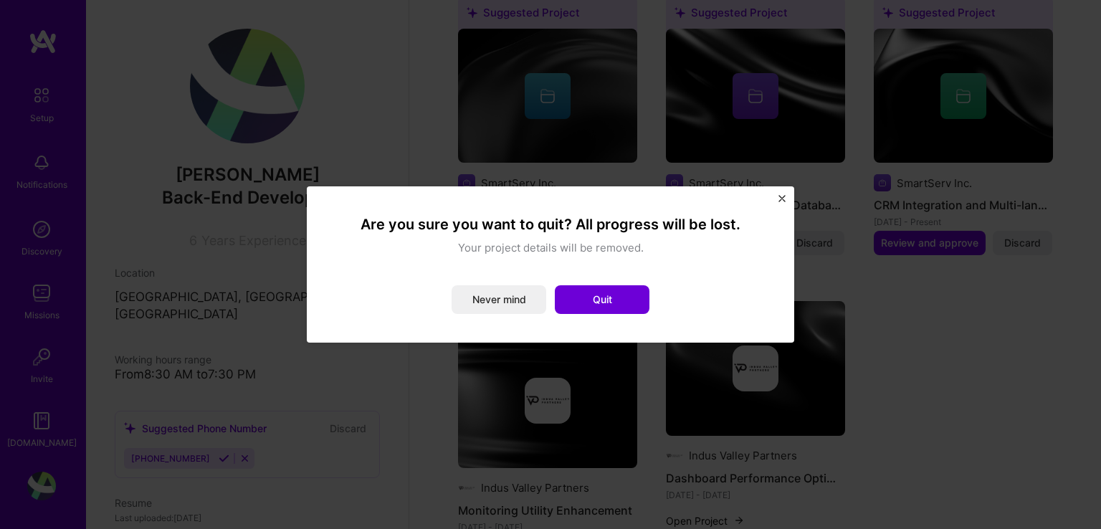
click at [783, 201] on img "Close" at bounding box center [781, 198] width 7 height 7
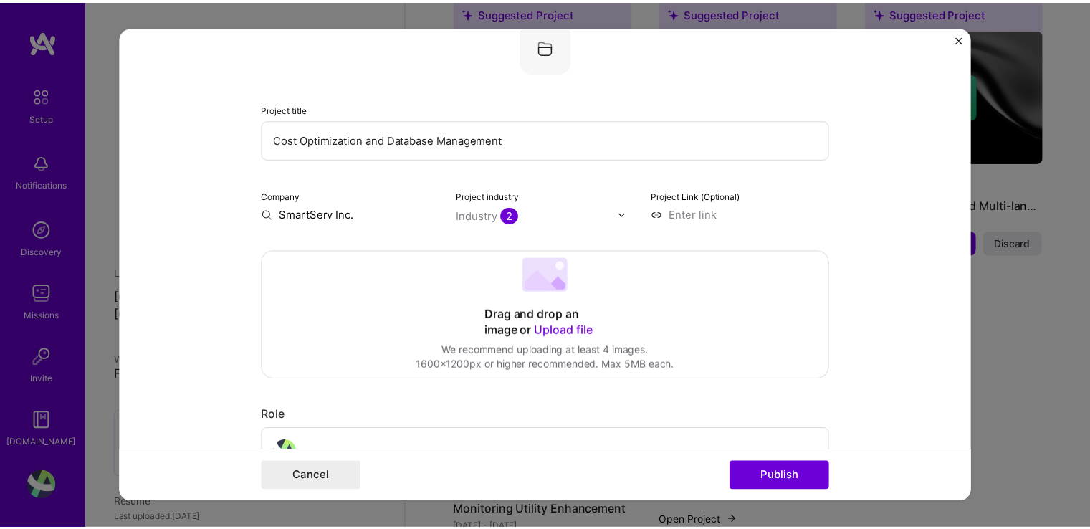
scroll to position [32, 0]
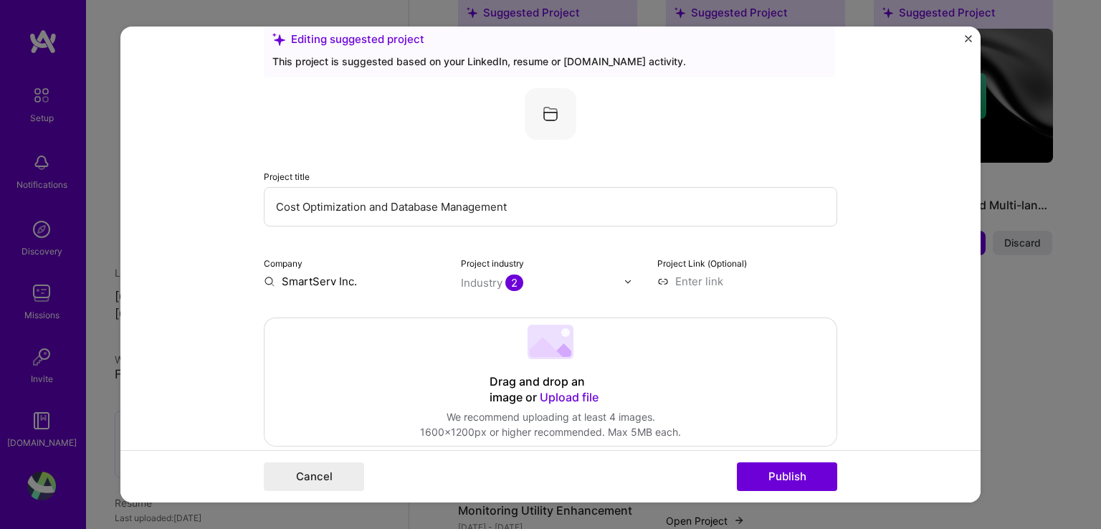
click at [968, 42] on img "Close" at bounding box center [968, 38] width 7 height 7
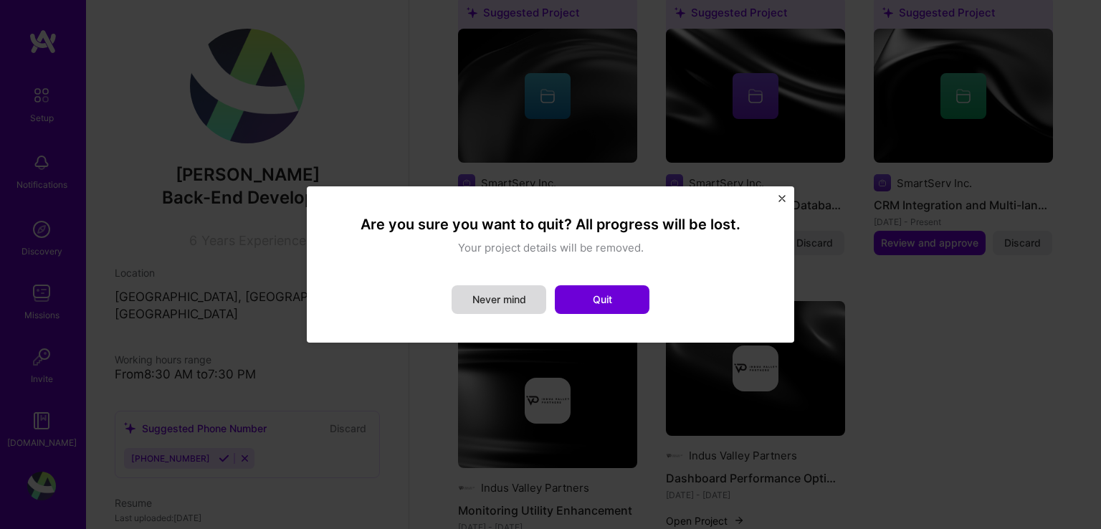
click at [513, 307] on button "Never mind" at bounding box center [499, 299] width 95 height 29
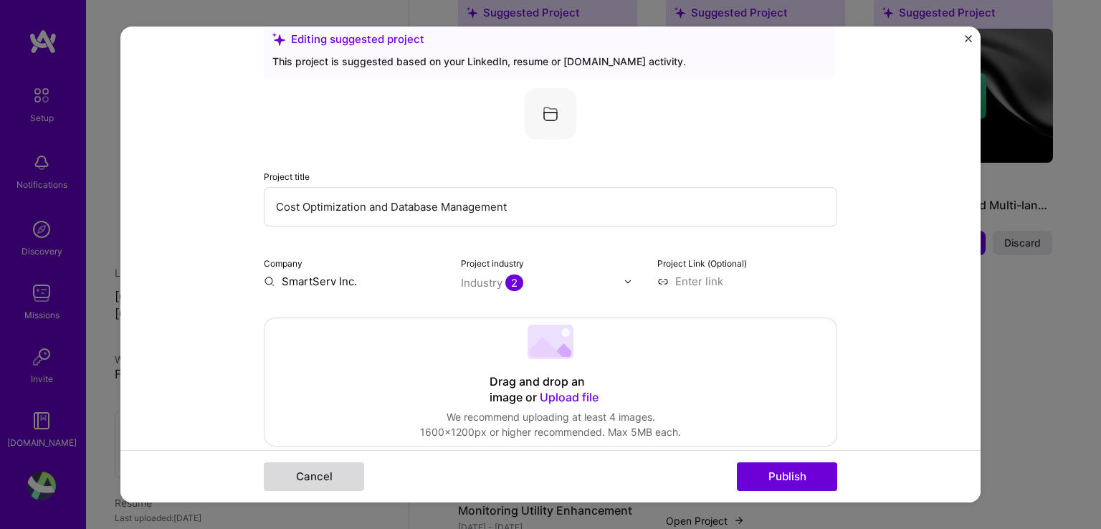
click at [333, 470] on button "Cancel" at bounding box center [314, 476] width 100 height 29
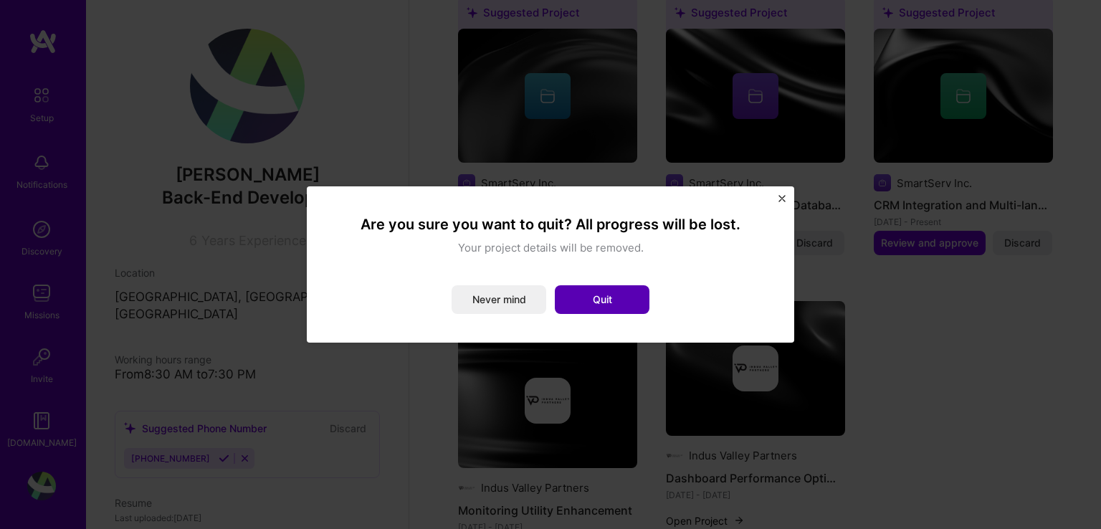
click at [615, 299] on button "Quit" at bounding box center [602, 299] width 95 height 29
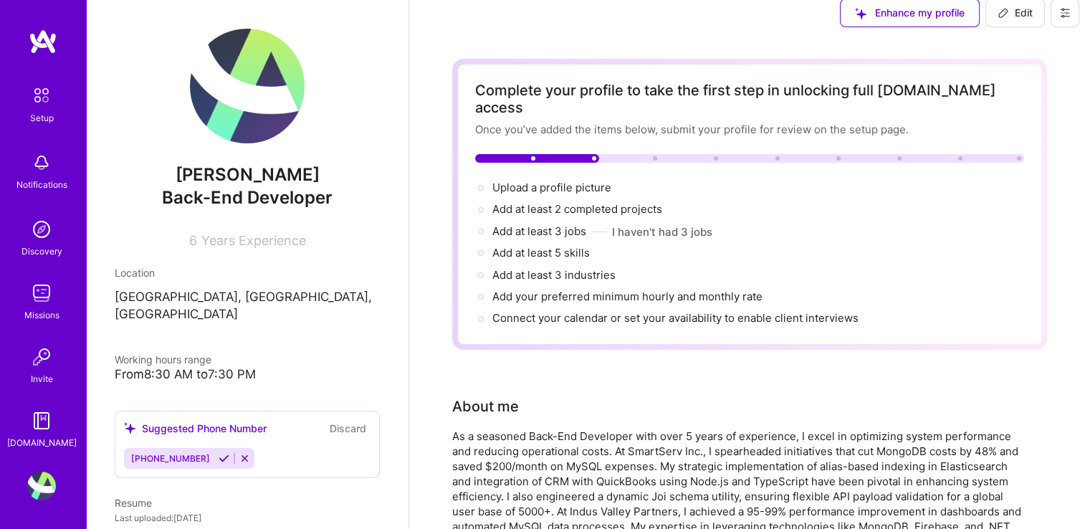
scroll to position [0, 0]
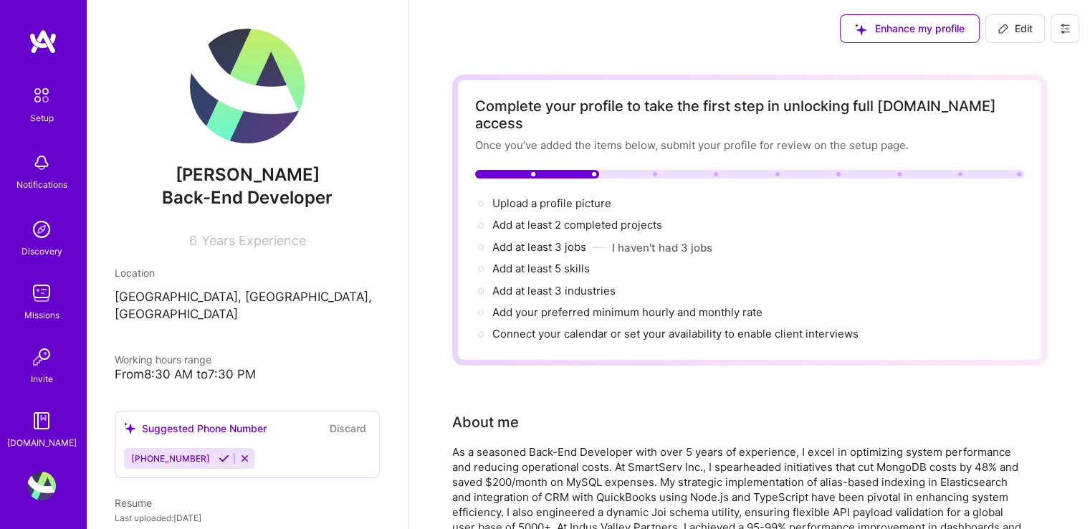
click at [1016, 39] on button "Edit" at bounding box center [1014, 28] width 59 height 29
select select "US"
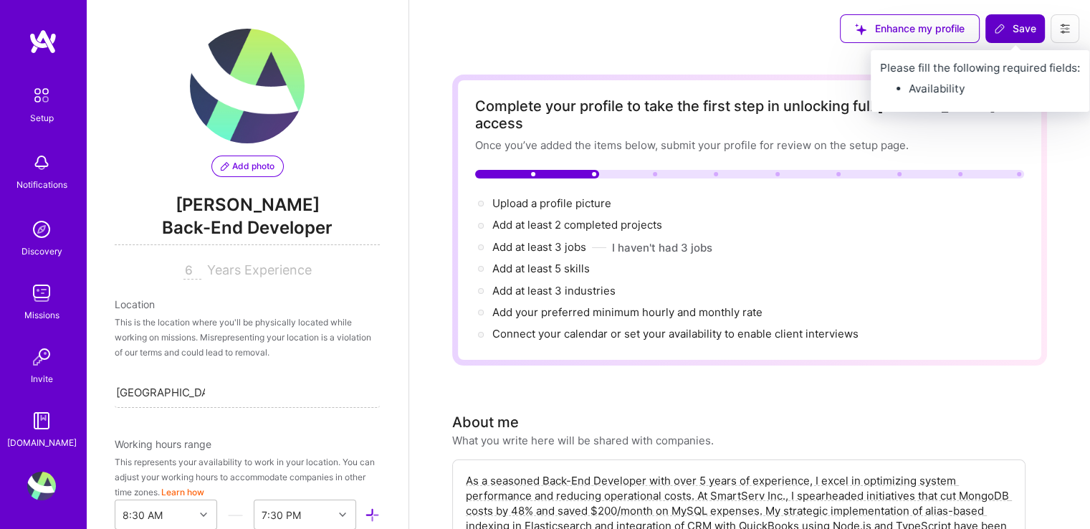
click at [1008, 17] on button "Save" at bounding box center [1014, 28] width 59 height 29
